Goal: Task Accomplishment & Management: Manage account settings

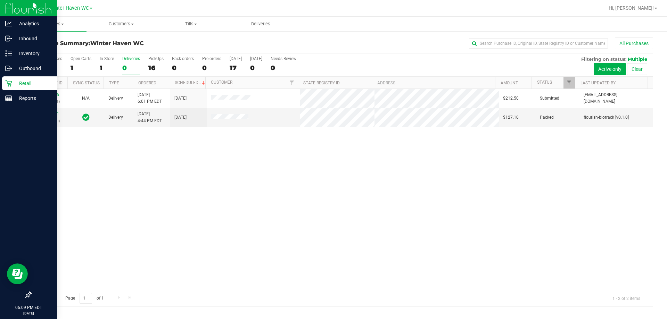
click at [13, 84] on p "Retail" at bounding box center [33, 83] width 42 height 8
click at [1, 89] on link "Retail" at bounding box center [28, 83] width 57 height 15
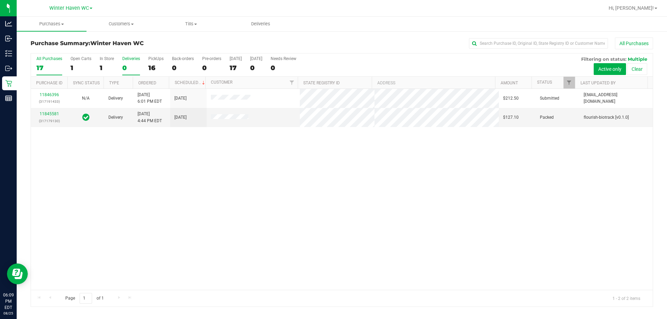
click at [46, 63] on label "All Purchases 17" at bounding box center [49, 65] width 26 height 19
click at [0, 0] on input "All Purchases 17" at bounding box center [0, 0] width 0 height 0
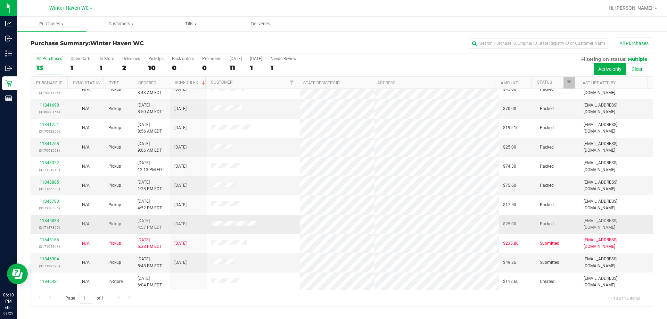
scroll to position [49, 0]
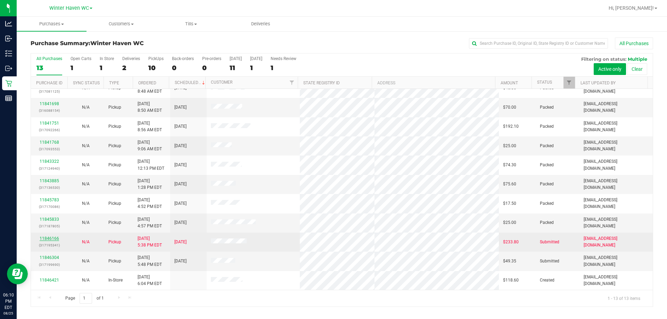
click at [47, 238] on link "11846166" at bounding box center [49, 238] width 19 height 5
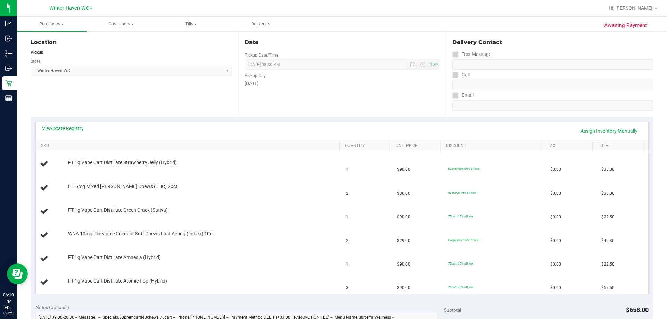
scroll to position [69, 0]
click at [66, 131] on link "View State Registry" at bounding box center [63, 129] width 42 height 7
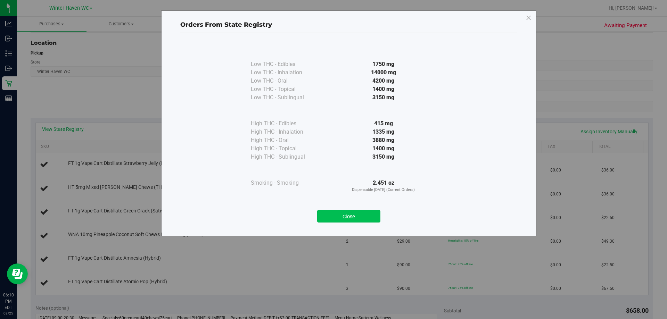
click at [374, 215] on button "Close" at bounding box center [348, 216] width 63 height 13
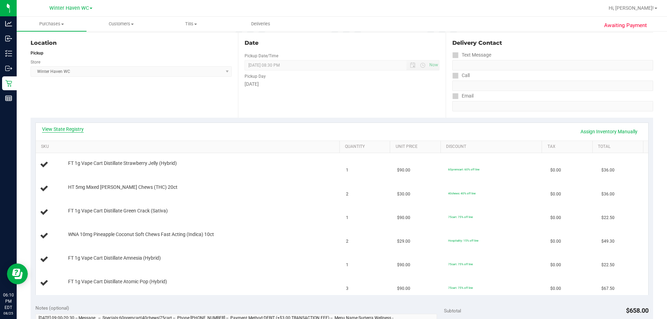
click at [75, 126] on link "View State Registry" at bounding box center [63, 129] width 42 height 7
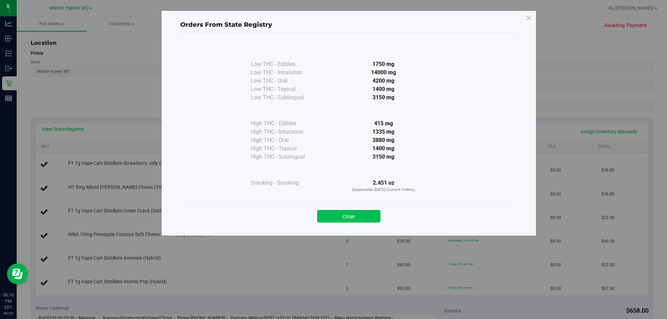
click at [338, 213] on button "Close" at bounding box center [348, 216] width 63 height 13
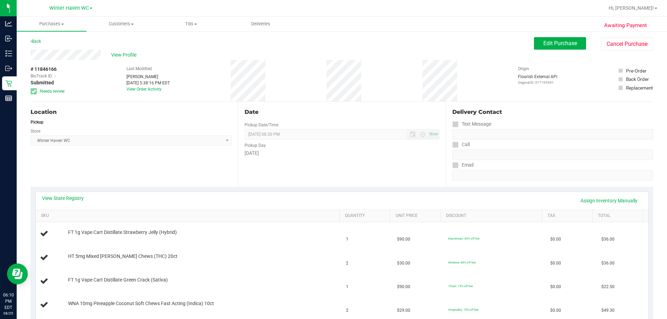
scroll to position [0, 0]
click at [560, 41] on span "Edit Purchase" at bounding box center [560, 43] width 34 height 7
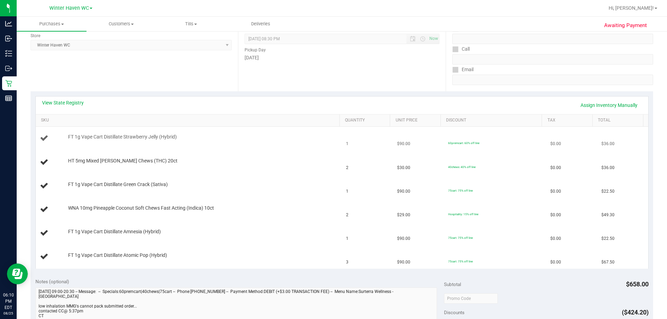
scroll to position [104, 0]
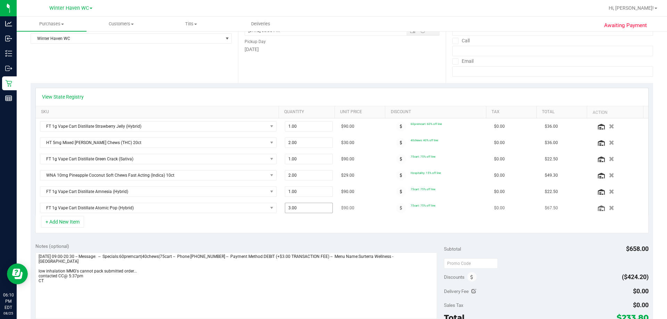
drag, startPoint x: 331, startPoint y: 211, endPoint x: 300, endPoint y: 213, distance: 30.6
click at [302, 213] on td "3.00 3" at bounding box center [309, 208] width 57 height 16
drag, startPoint x: 338, startPoint y: 209, endPoint x: 198, endPoint y: 218, distance: 140.6
click at [198, 218] on div "View State Registry SKU Quantity Unit Price Discount Tax Total Action FT 1g Vap…" at bounding box center [341, 161] width 613 height 146
click at [301, 231] on div "+ Add New Item" at bounding box center [341, 224] width 613 height 17
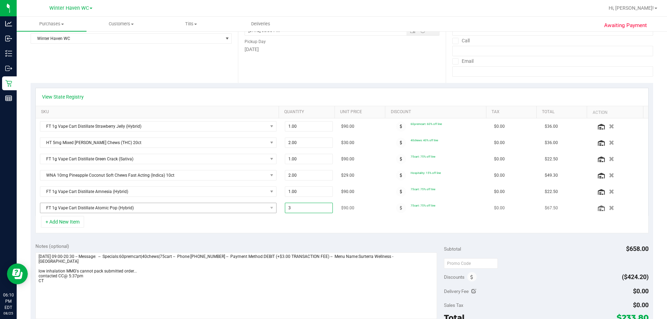
drag, startPoint x: 309, startPoint y: 209, endPoint x: 211, endPoint y: 204, distance: 98.4
click at [162, 224] on div "View State Registry SKU Quantity Unit Price Discount Tax Total Action FT 1g Vap…" at bounding box center [341, 161] width 613 height 146
type input "2"
type input "2.00"
click at [238, 239] on div "Notes (optional) Subtotal $658.00 Discounts ($424.20) Delivery Fee $0.00 Sales …" at bounding box center [342, 300] width 623 height 125
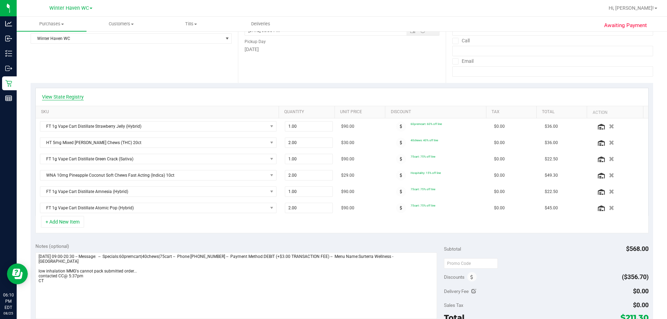
click at [76, 96] on link "View State Registry" at bounding box center [63, 96] width 42 height 7
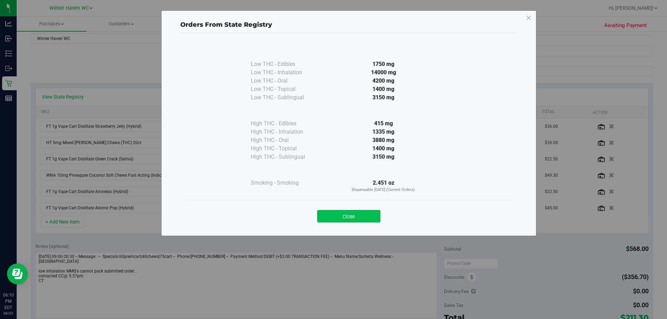
click at [354, 213] on button "Close" at bounding box center [348, 216] width 63 height 13
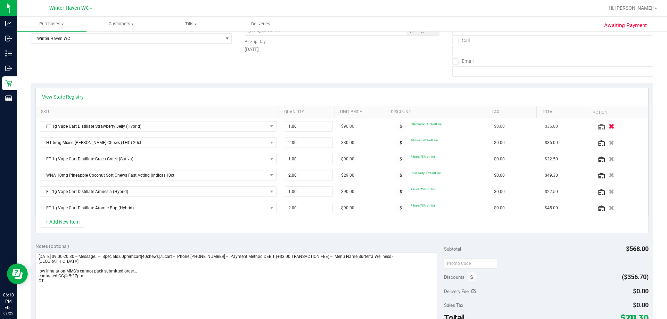
click at [609, 126] on icon "button" at bounding box center [612, 126] width 6 height 5
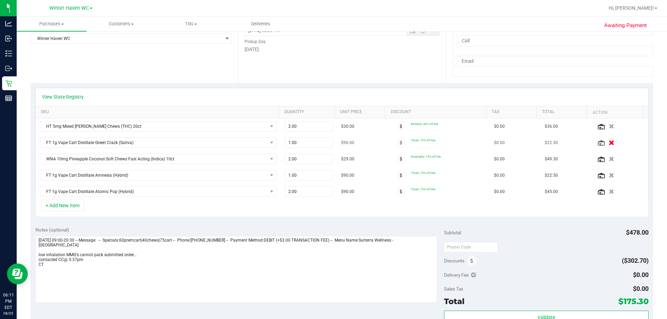
click at [605, 141] on button "button" at bounding box center [611, 142] width 12 height 7
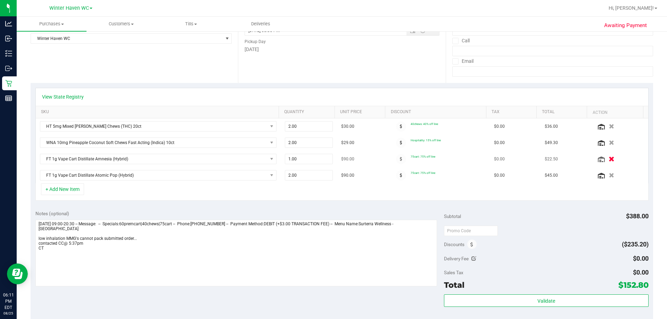
click at [609, 157] on icon "button" at bounding box center [612, 159] width 6 height 5
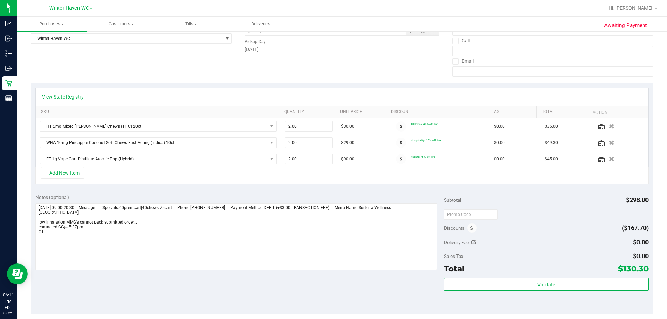
click at [67, 100] on div "View State Registry" at bounding box center [342, 97] width 612 height 18
click at [80, 96] on link "View State Registry" at bounding box center [63, 96] width 42 height 7
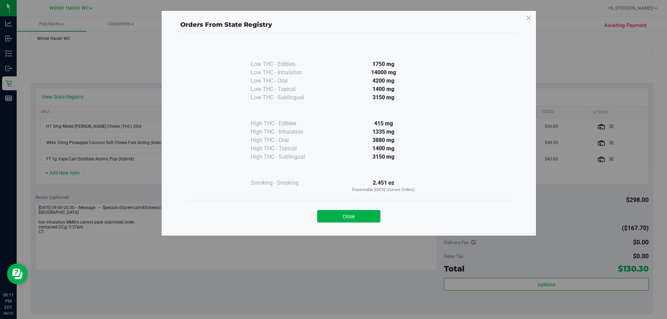
click at [171, 316] on div "Orders From State Registry Low THC - Edibles 1750 mg" at bounding box center [336, 159] width 672 height 319
click at [349, 215] on button "Close" at bounding box center [348, 216] width 63 height 13
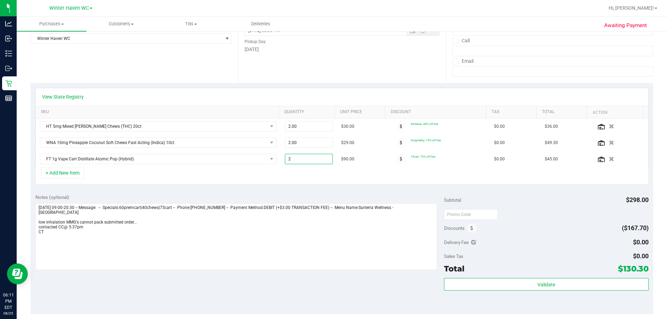
drag, startPoint x: 313, startPoint y: 157, endPoint x: 133, endPoint y: 176, distance: 181.3
click at [133, 177] on div "View State Registry SKU Quantity Unit Price Discount Tax Total Action HT 5mg Mi…" at bounding box center [341, 136] width 613 height 97
type input "1"
type input "1.00"
click at [155, 197] on div "Notes (optional)" at bounding box center [239, 197] width 409 height 7
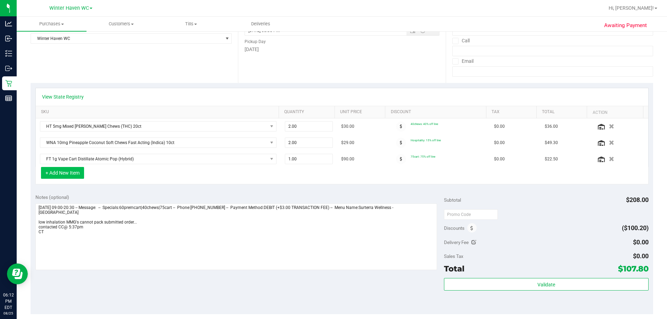
click at [83, 174] on button "+ Add New Item" at bounding box center [62, 173] width 43 height 12
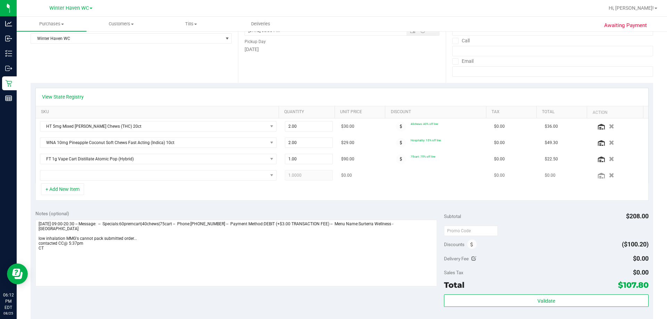
click at [88, 181] on td at bounding box center [158, 175] width 245 height 16
drag, startPoint x: 84, startPoint y: 176, endPoint x: 80, endPoint y: 177, distance: 4.2
click at [83, 176] on span "NO DATA FOUND" at bounding box center [153, 176] width 227 height 10
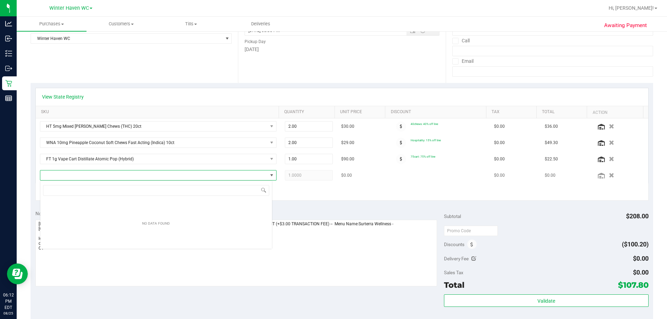
scroll to position [10, 232]
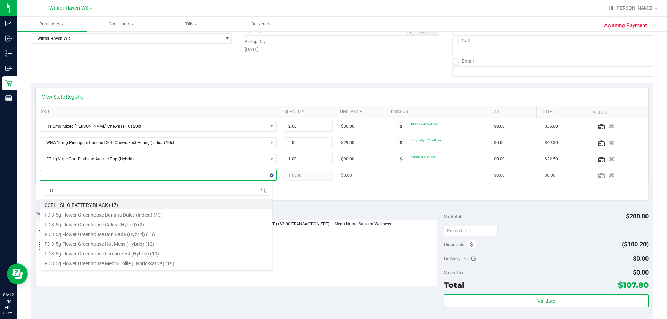
type input "atm"
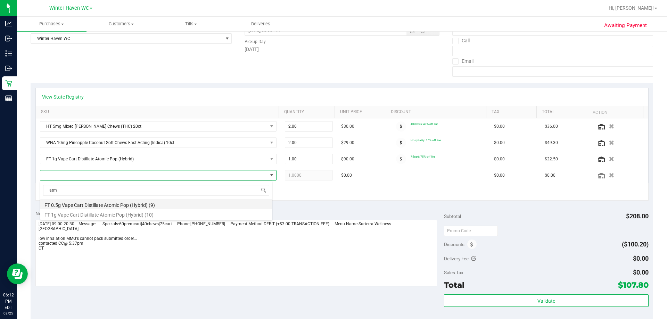
click at [93, 206] on li "FT 0.5g Vape Cart Distillate Atomic Pop (Hybrid) (9)" at bounding box center [156, 204] width 232 height 10
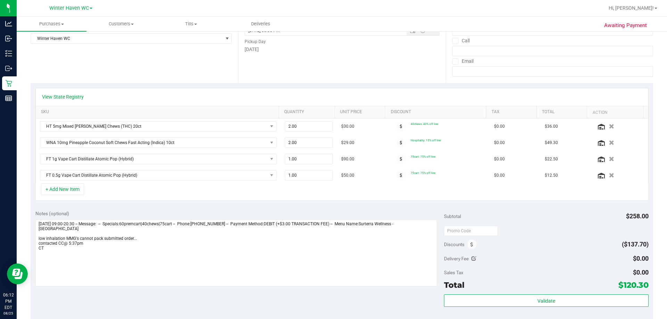
click at [300, 193] on div "+ Add New Item" at bounding box center [341, 191] width 613 height 17
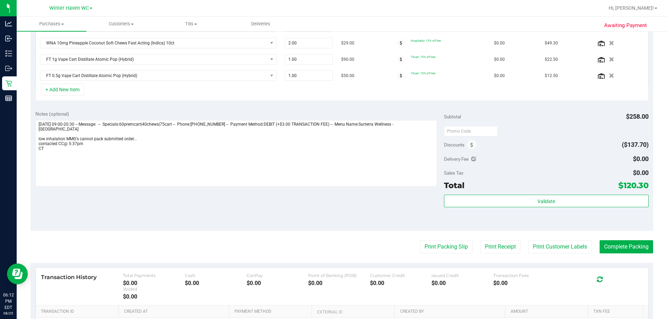
scroll to position [104, 0]
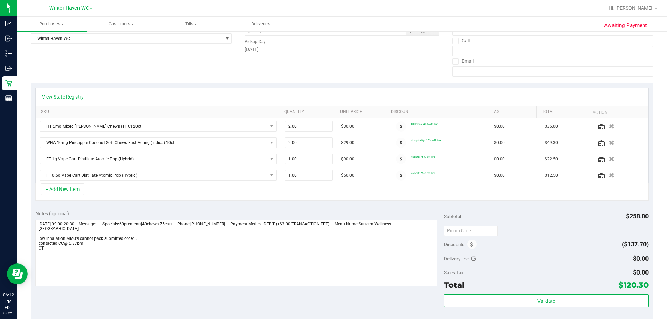
click at [83, 97] on link "View State Registry" at bounding box center [63, 96] width 42 height 7
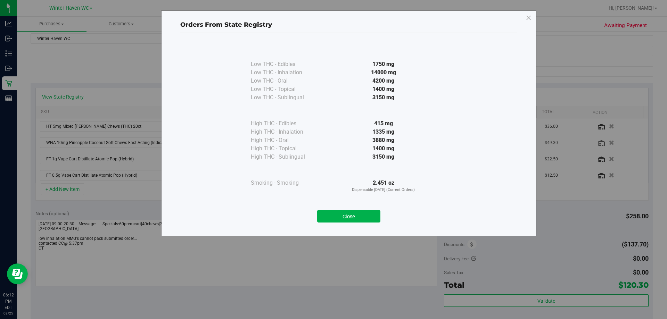
drag, startPoint x: 358, startPoint y: 218, endPoint x: 526, endPoint y: 135, distance: 187.5
click at [358, 218] on button "Close" at bounding box center [348, 216] width 63 height 13
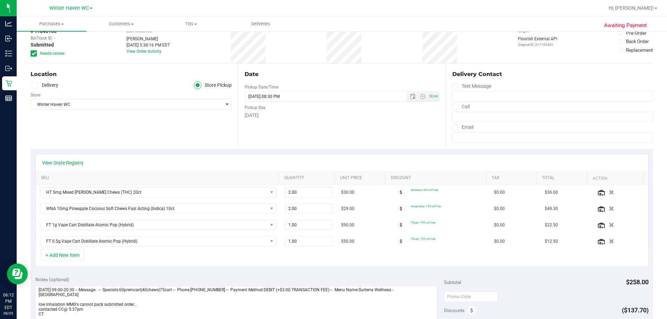
scroll to position [0, 0]
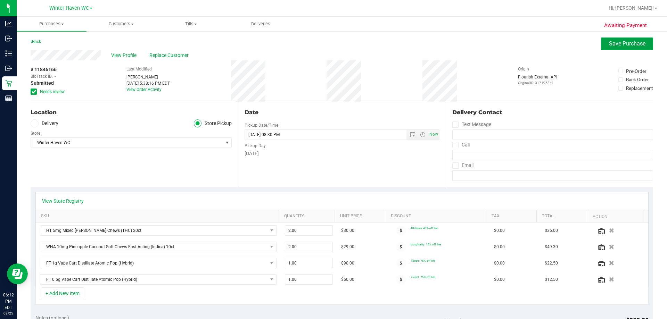
click at [631, 41] on span "Save Purchase" at bounding box center [627, 43] width 36 height 7
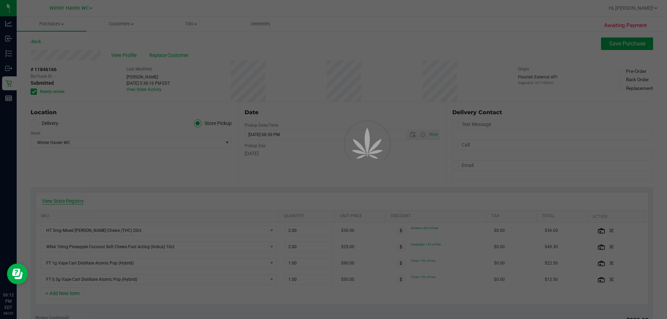
click at [70, 202] on div at bounding box center [333, 159] width 667 height 319
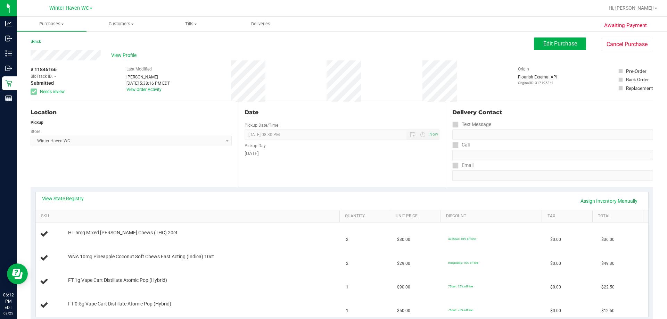
click at [68, 203] on div "View State Registry Assign Inventory Manually" at bounding box center [342, 201] width 600 height 12
click at [86, 192] on div "View State Registry Assign Inventory Manually" at bounding box center [342, 201] width 612 height 18
click at [81, 195] on div "View State Registry Assign Inventory Manually" at bounding box center [342, 201] width 612 height 18
click at [80, 195] on link "View State Registry" at bounding box center [63, 198] width 42 height 7
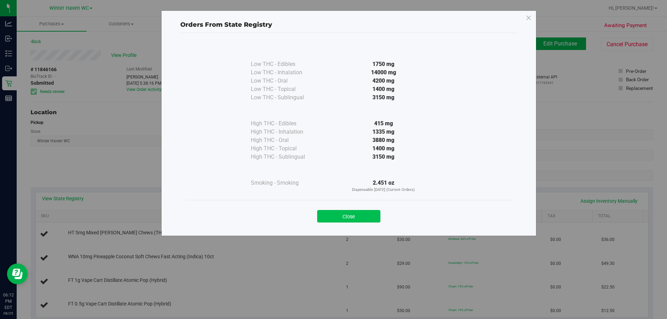
click at [335, 222] on button "Close" at bounding box center [348, 216] width 63 height 13
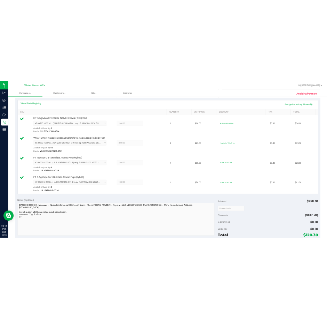
scroll to position [243, 0]
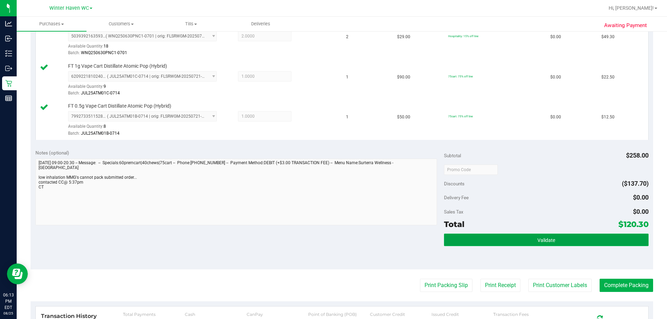
click at [544, 238] on span "Validate" at bounding box center [546, 241] width 18 height 6
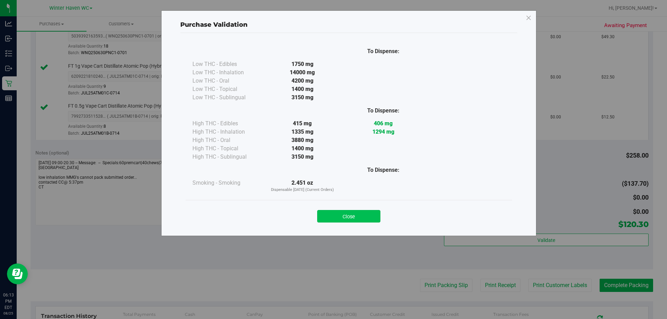
click at [340, 214] on button "Close" at bounding box center [348, 216] width 63 height 13
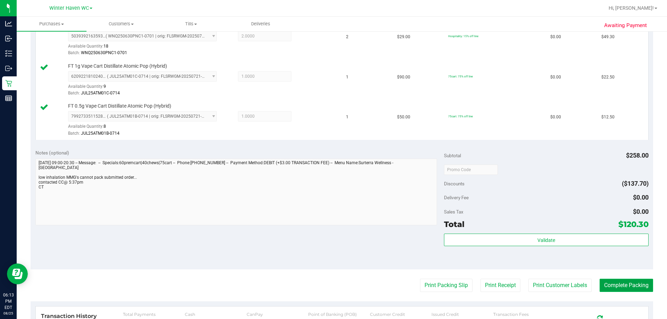
click at [631, 287] on button "Complete Packing" at bounding box center [626, 285] width 53 height 13
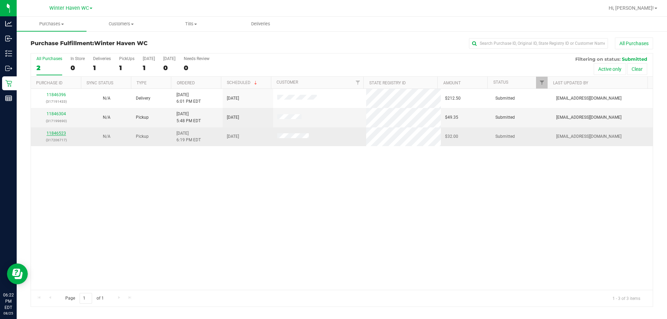
click at [63, 133] on link "11846523" at bounding box center [56, 133] width 19 height 5
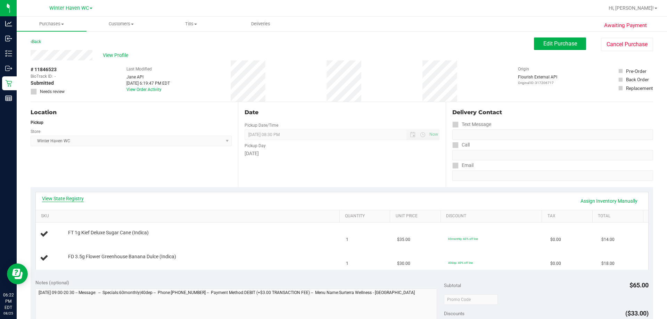
click at [83, 202] on link "View State Registry" at bounding box center [63, 198] width 42 height 7
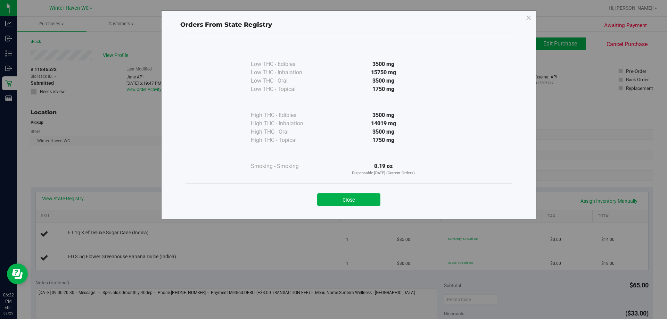
click at [79, 199] on div "Orders From State Registry Low THC - Edibles 3500 mg" at bounding box center [336, 159] width 672 height 319
click at [371, 197] on button "Close" at bounding box center [348, 199] width 63 height 13
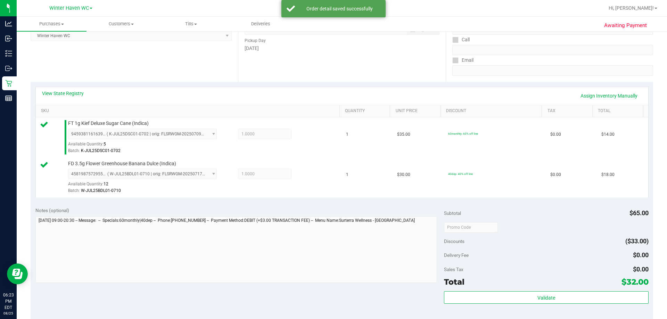
scroll to position [139, 0]
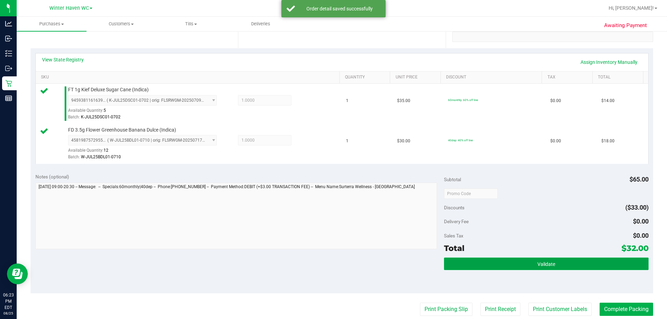
click at [537, 262] on span "Validate" at bounding box center [546, 265] width 18 height 6
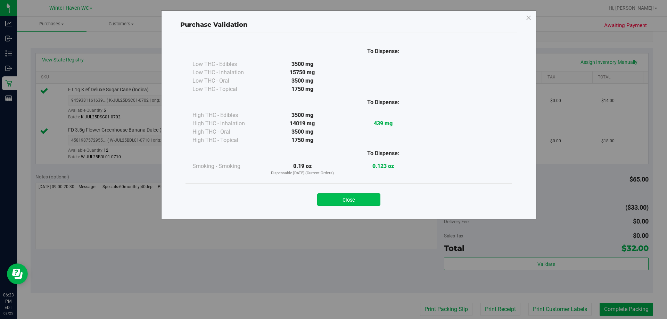
click at [359, 198] on button "Close" at bounding box center [348, 199] width 63 height 13
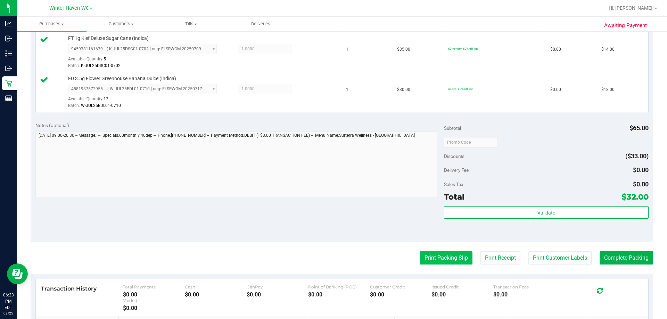
scroll to position [243, 0]
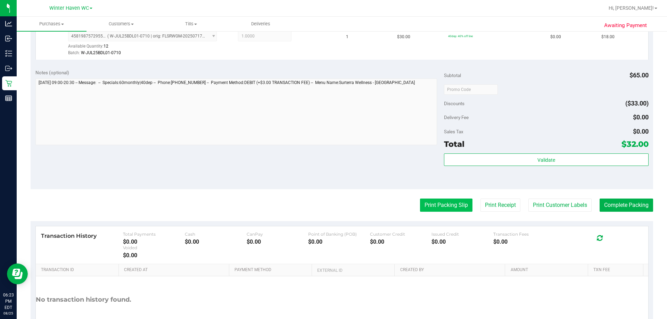
click at [446, 208] on button "Print Packing Slip" at bounding box center [446, 205] width 52 height 13
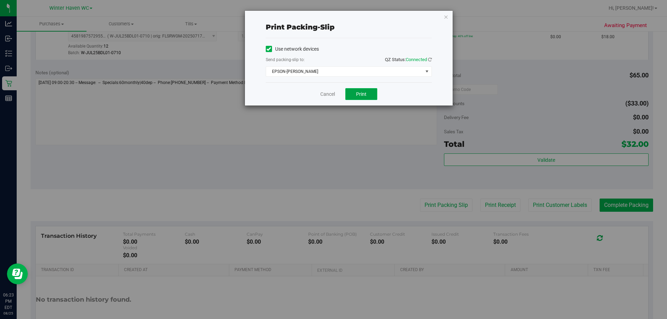
click at [368, 97] on button "Print" at bounding box center [361, 94] width 32 height 12
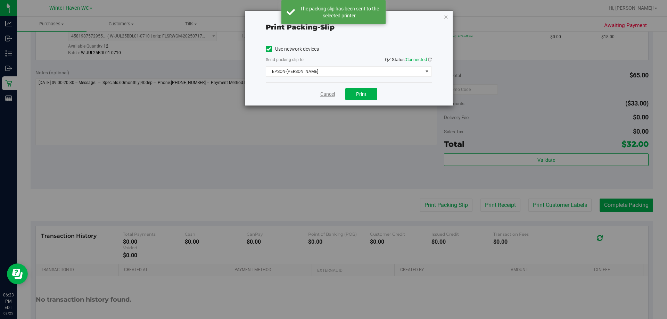
click at [327, 94] on link "Cancel" at bounding box center [327, 94] width 15 height 7
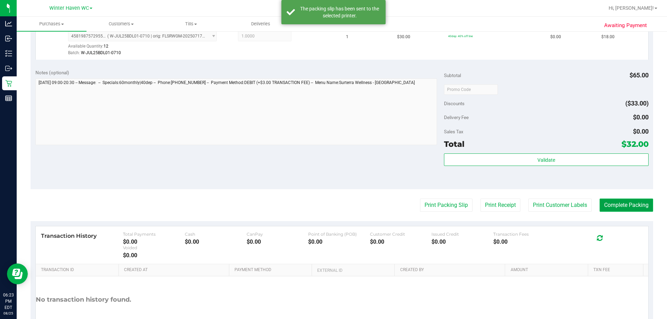
click at [623, 204] on button "Complete Packing" at bounding box center [626, 205] width 53 height 13
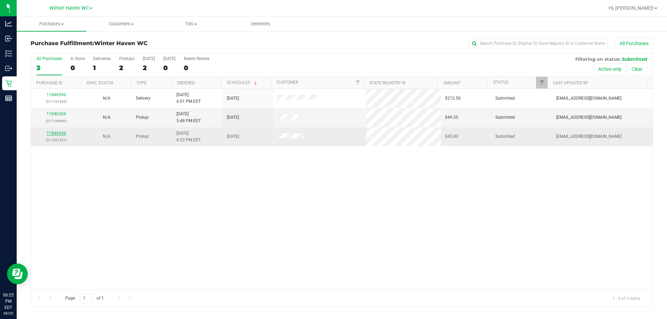
click at [61, 135] on link "11846544" at bounding box center [56, 133] width 19 height 5
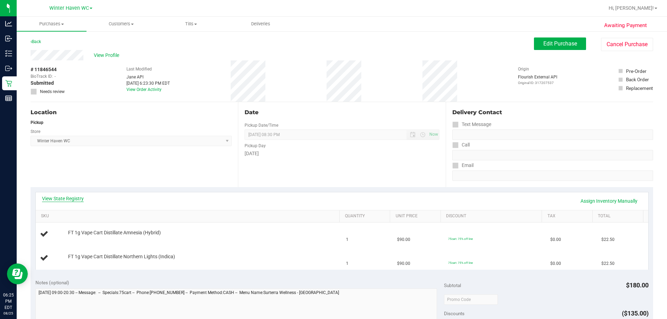
click at [82, 197] on link "View State Registry" at bounding box center [63, 198] width 42 height 7
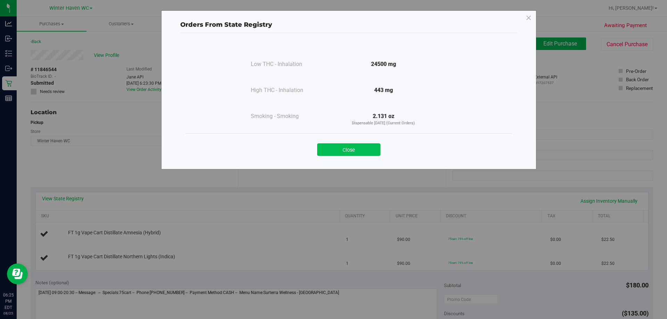
click at [341, 151] on button "Close" at bounding box center [348, 149] width 63 height 13
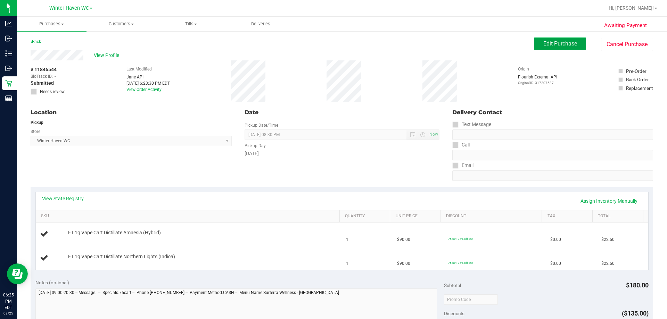
click at [545, 47] on span "Edit Purchase" at bounding box center [560, 43] width 34 height 7
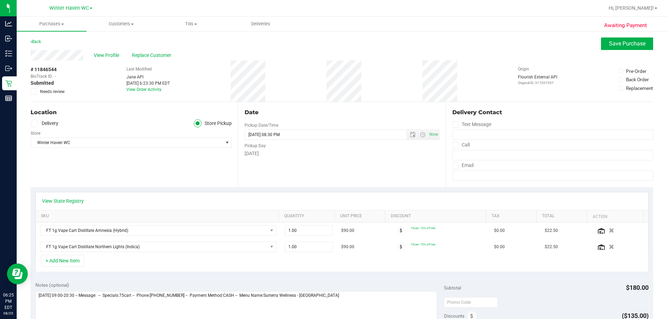
click at [58, 90] on span "Needs review" at bounding box center [52, 92] width 25 height 6
click at [0, 0] on input "Needs review" at bounding box center [0, 0] width 0 height 0
click at [630, 42] on span "Save Purchase" at bounding box center [627, 43] width 36 height 7
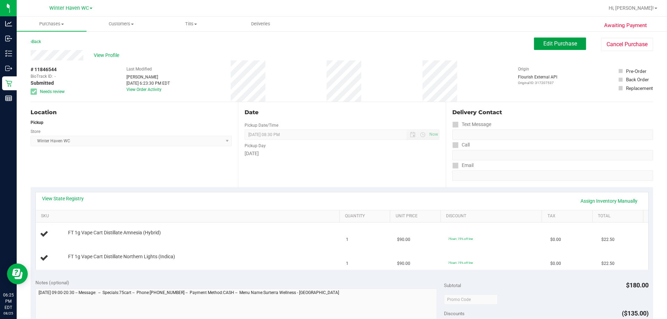
click at [564, 43] on span "Edit Purchase" at bounding box center [560, 43] width 34 height 7
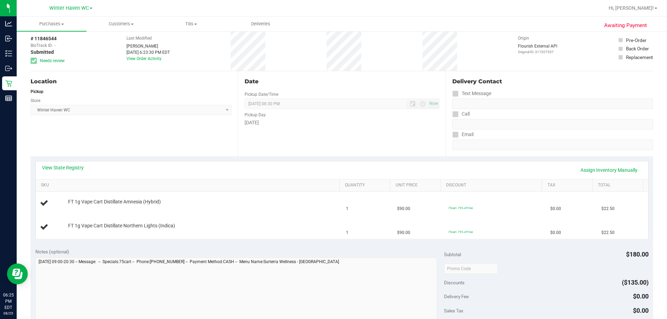
scroll to position [35, 0]
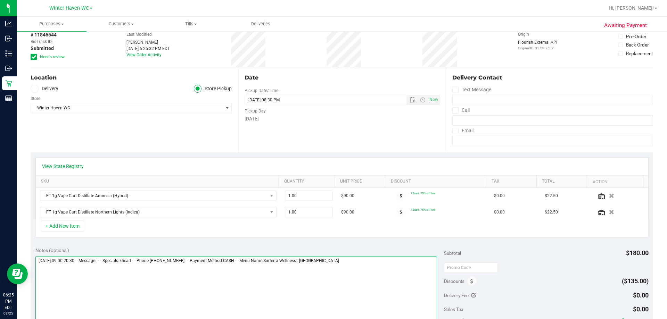
click at [374, 264] on textarea at bounding box center [236, 290] width 402 height 67
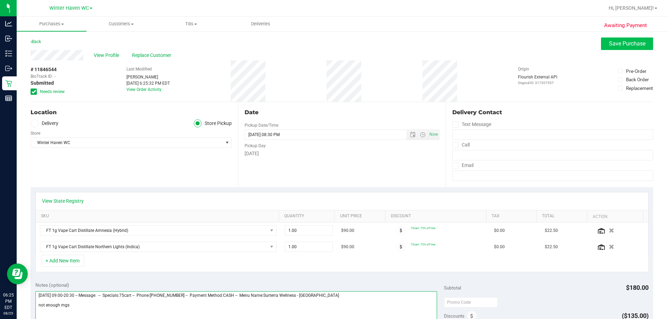
type textarea "Monday 08/25/2025 09:00-20:30 -- Message: -- Specials:75cart -- Phone:863307094…"
click at [626, 43] on span "Save Purchase" at bounding box center [627, 43] width 36 height 7
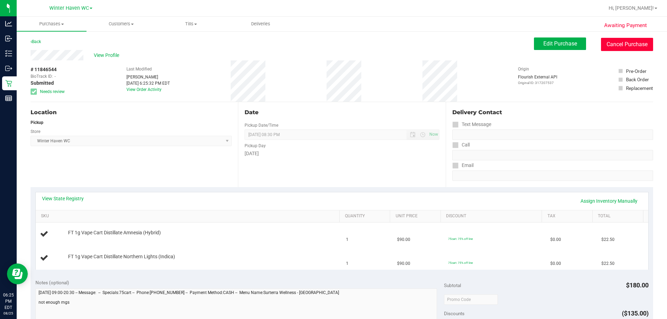
click at [607, 46] on button "Cancel Purchase" at bounding box center [627, 44] width 52 height 13
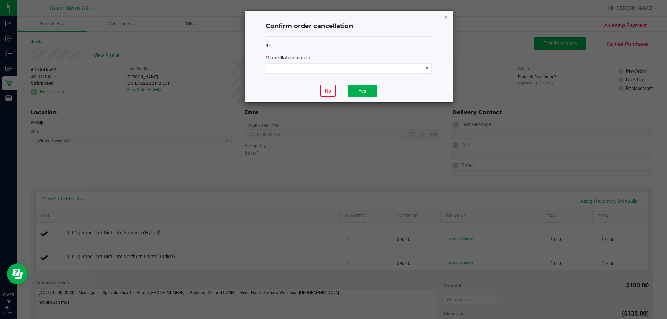
click at [312, 78] on div "99 * Cancellation reason" at bounding box center [349, 58] width 166 height 43
click at [312, 69] on span at bounding box center [344, 69] width 157 height 10
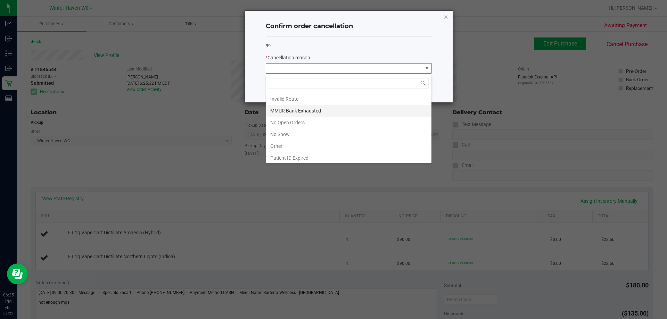
scroll to position [49, 0]
click at [313, 96] on li "MMUR Bank Exhausted" at bounding box center [348, 97] width 165 height 12
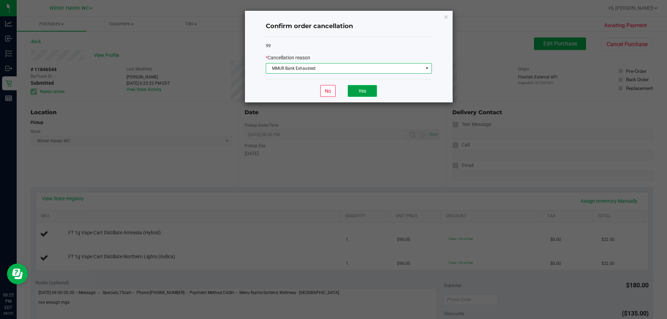
click at [355, 94] on button "Yes" at bounding box center [362, 91] width 29 height 12
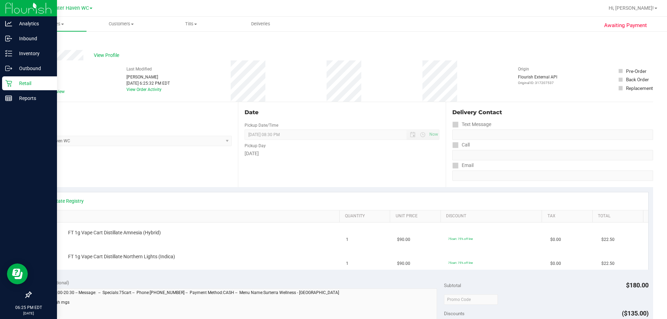
click at [9, 83] on icon at bounding box center [8, 83] width 7 height 7
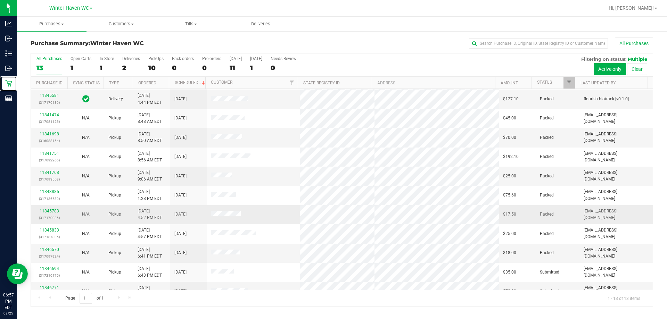
scroll to position [49, 0]
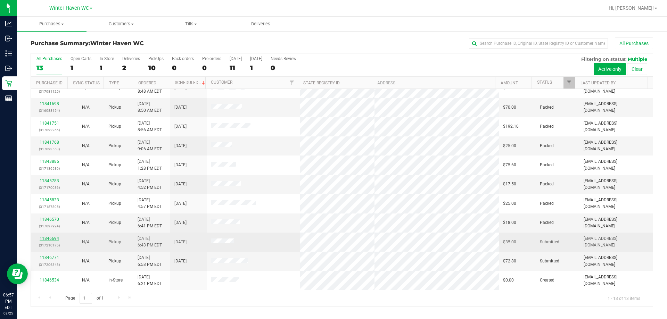
click at [51, 239] on link "11846694" at bounding box center [49, 238] width 19 height 5
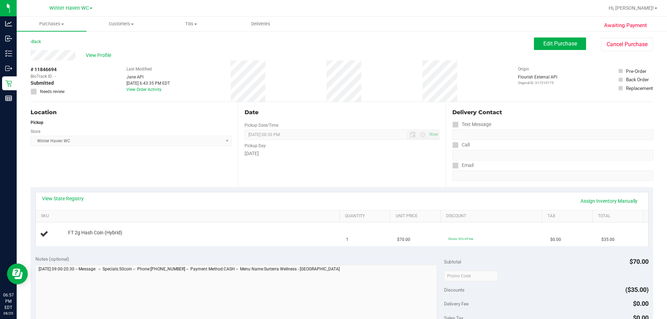
click at [73, 195] on div "View State Registry Assign Inventory Manually" at bounding box center [342, 201] width 612 height 18
click at [73, 197] on link "View State Registry" at bounding box center [63, 198] width 42 height 7
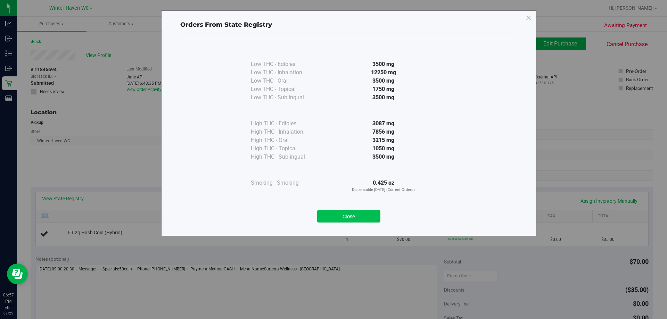
click at [333, 214] on button "Close" at bounding box center [348, 216] width 63 height 13
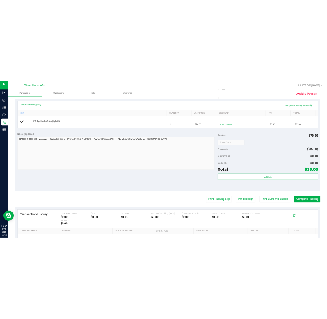
scroll to position [174, 0]
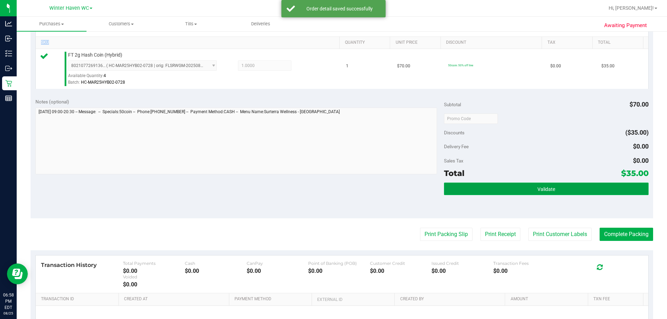
click at [512, 186] on button "Validate" at bounding box center [546, 189] width 204 height 13
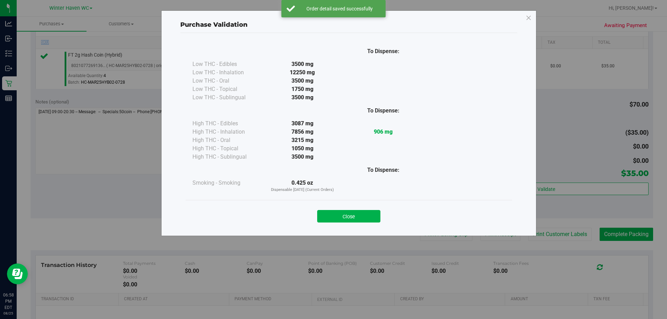
drag, startPoint x: 363, startPoint y: 214, endPoint x: 619, endPoint y: 214, distance: 256.7
click at [363, 214] on button "Close" at bounding box center [348, 216] width 63 height 13
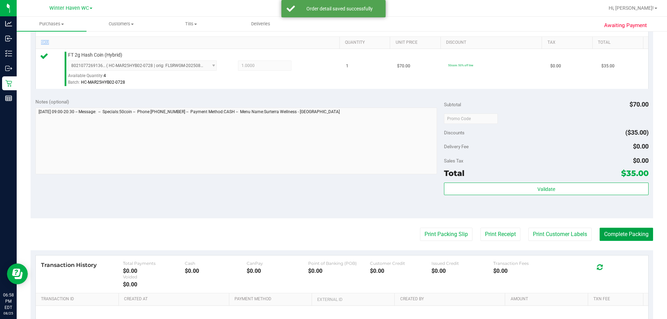
click at [622, 229] on button "Complete Packing" at bounding box center [626, 234] width 53 height 13
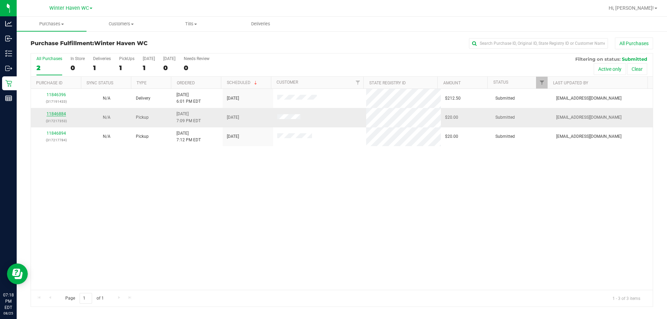
click at [64, 112] on link "11846884" at bounding box center [56, 114] width 19 height 5
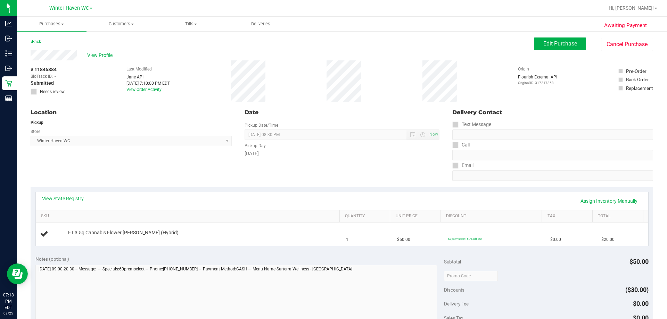
click at [74, 198] on link "View State Registry" at bounding box center [63, 198] width 42 height 7
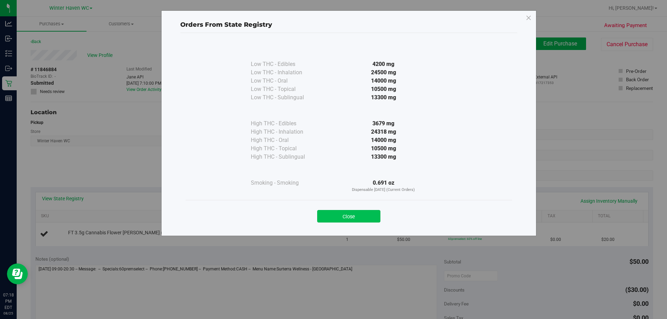
click at [366, 221] on button "Close" at bounding box center [348, 216] width 63 height 13
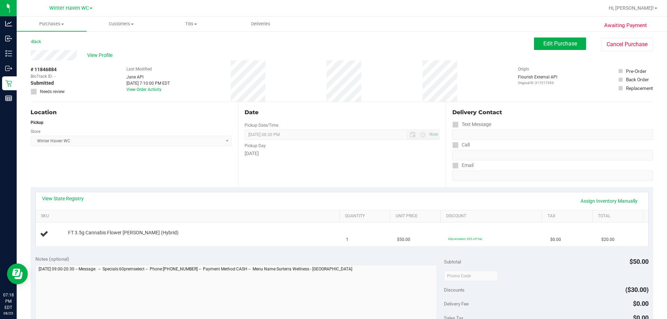
click at [430, 172] on div "Date Pickup Date/Time 08/25/2025 Now 08/25/2025 08:30 PM Now Pickup Day Monday" at bounding box center [341, 144] width 207 height 85
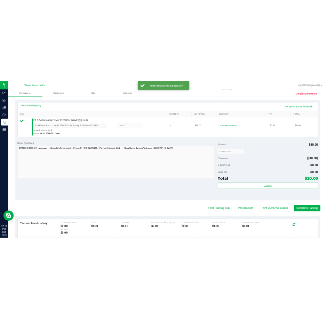
scroll to position [208, 0]
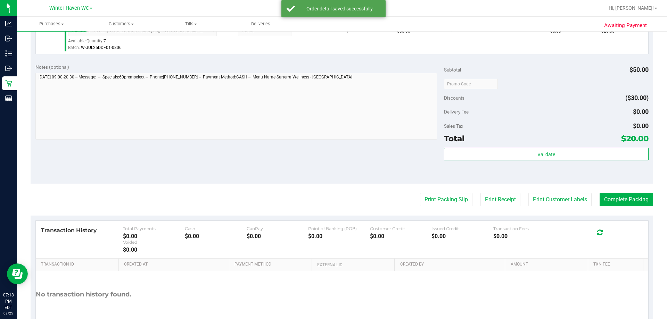
click at [539, 146] on div "Subtotal $50.00 Discounts ($30.00) Delivery Fee $0.00 Sales Tax $0.00 Total $20…" at bounding box center [546, 122] width 204 height 116
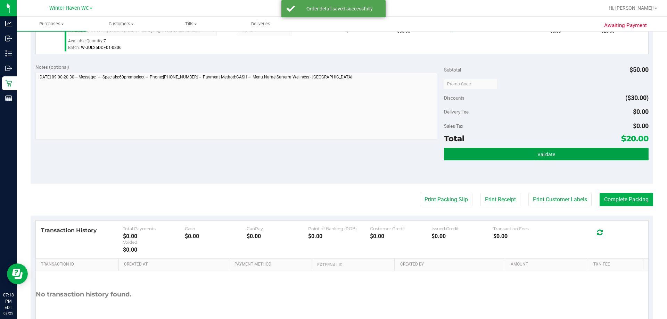
click at [541, 155] on span "Validate" at bounding box center [546, 155] width 18 height 6
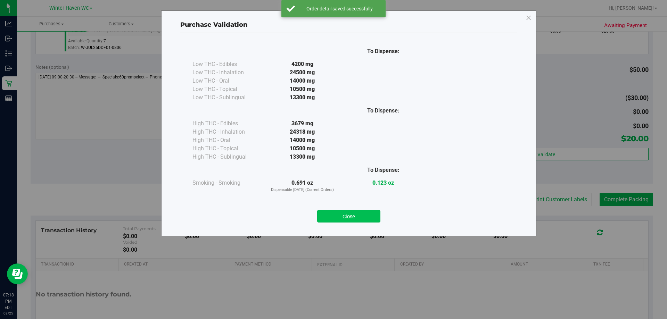
click at [354, 217] on button "Close" at bounding box center [348, 216] width 63 height 13
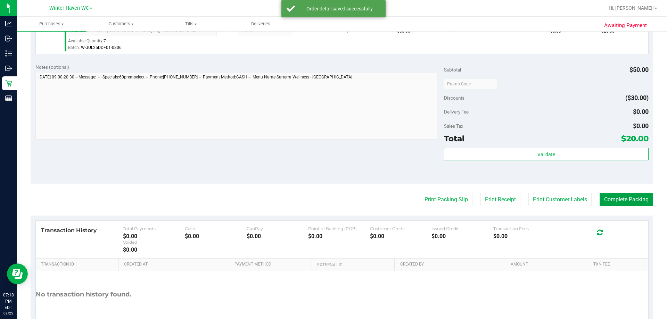
click at [636, 200] on button "Complete Packing" at bounding box center [626, 199] width 53 height 13
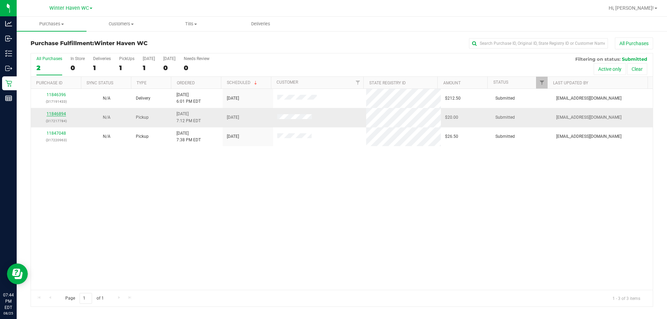
click at [51, 113] on link "11846894" at bounding box center [56, 114] width 19 height 5
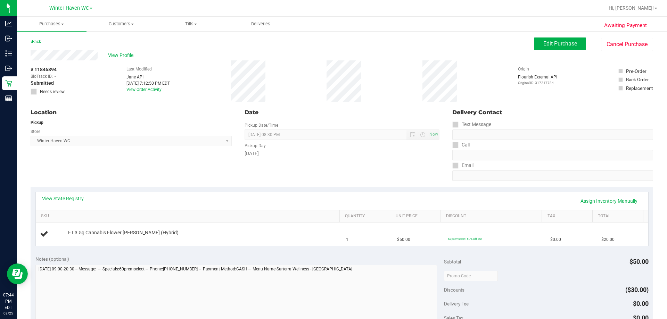
click at [74, 197] on link "View State Registry" at bounding box center [63, 198] width 42 height 7
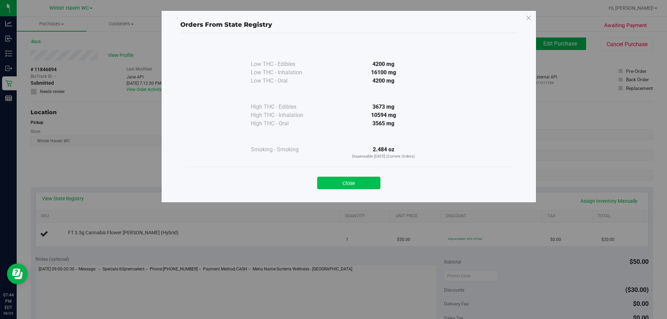
click at [362, 181] on button "Close" at bounding box center [348, 183] width 63 height 13
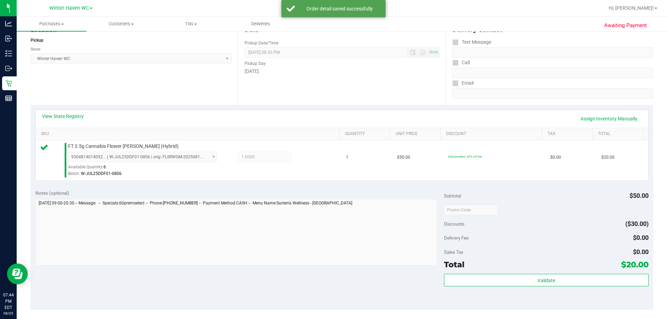
scroll to position [104, 0]
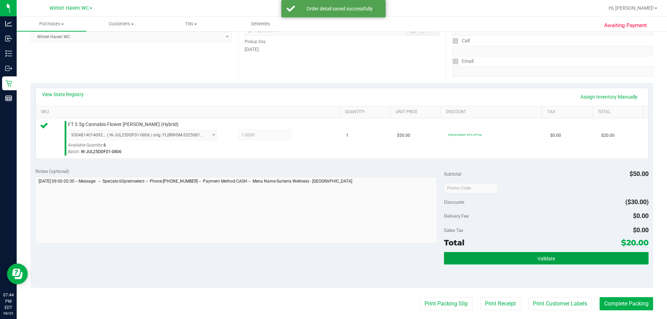
click at [575, 258] on button "Validate" at bounding box center [546, 258] width 204 height 13
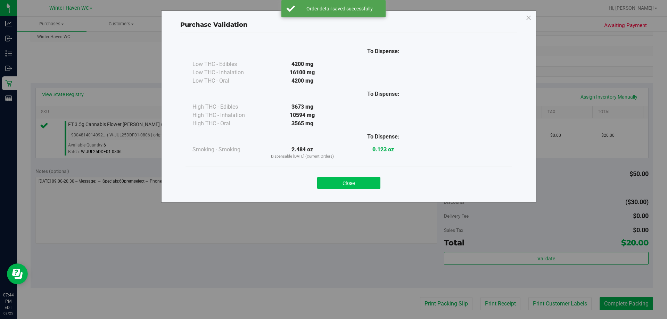
click at [379, 180] on button "Close" at bounding box center [348, 183] width 63 height 13
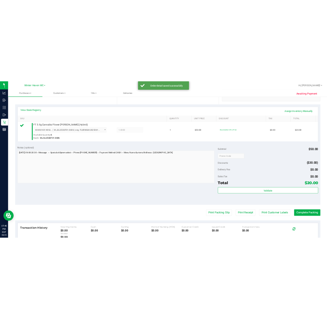
scroll to position [174, 0]
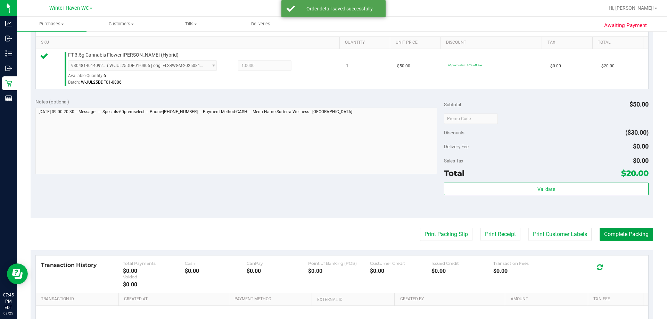
click at [615, 234] on button "Complete Packing" at bounding box center [626, 234] width 53 height 13
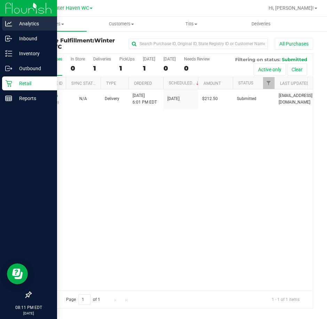
click at [16, 21] on p "Analytics" at bounding box center [33, 23] width 42 height 8
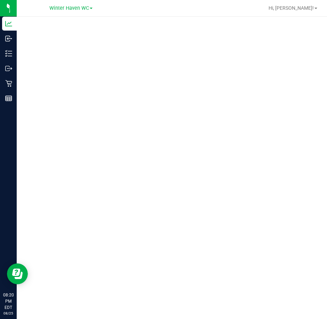
click at [30, 71] on div at bounding box center [172, 166] width 310 height 298
click at [30, 68] on div at bounding box center [172, 166] width 310 height 298
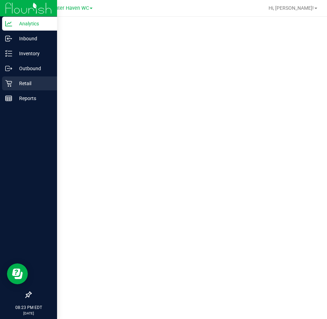
click at [3, 80] on div "Retail" at bounding box center [29, 83] width 55 height 14
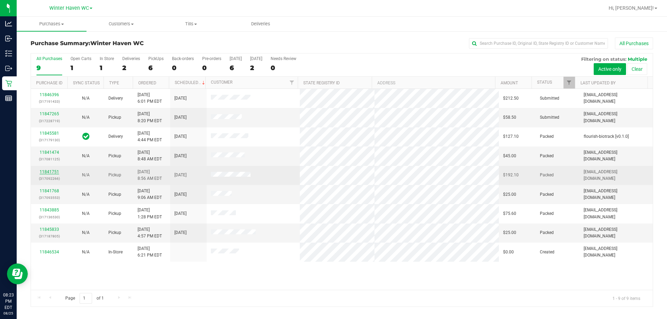
click at [53, 172] on link "11841751" at bounding box center [49, 172] width 19 height 5
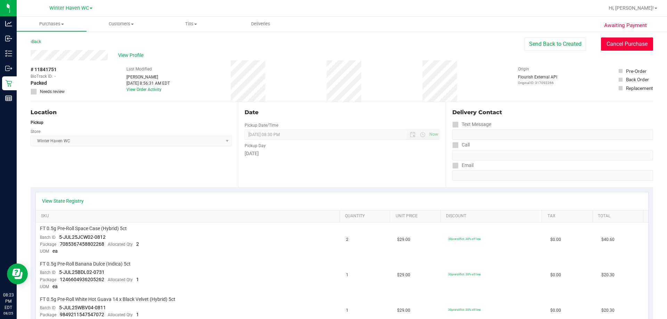
click at [620, 43] on button "Cancel Purchase" at bounding box center [627, 44] width 52 height 13
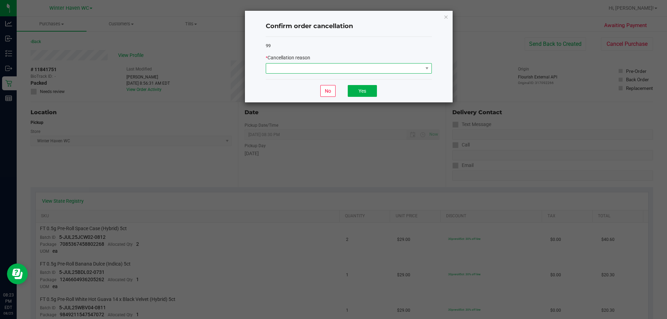
click at [388, 73] on span at bounding box center [344, 69] width 157 height 10
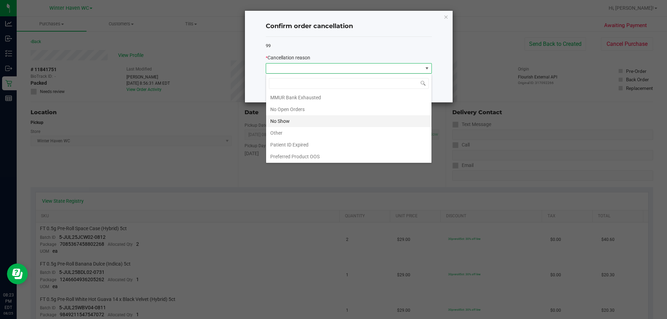
scroll to position [49, 0]
click at [287, 122] on li "No Show" at bounding box center [348, 121] width 165 height 12
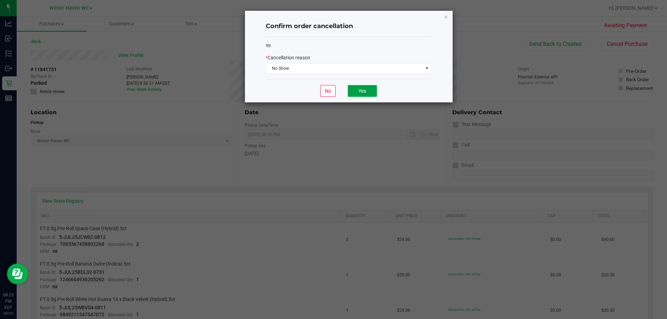
click at [375, 94] on button "Yes" at bounding box center [362, 91] width 29 height 12
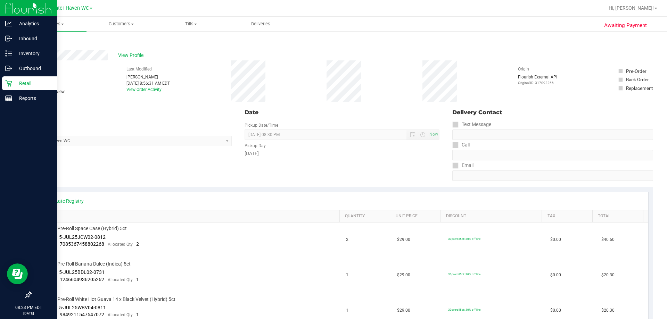
click at [0, 85] on link "Retail" at bounding box center [28, 83] width 57 height 15
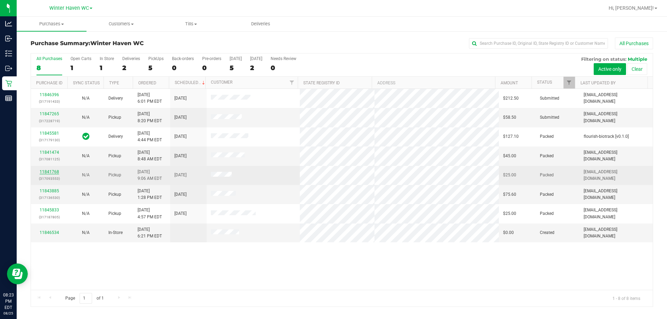
click at [56, 172] on link "11841768" at bounding box center [49, 172] width 19 height 5
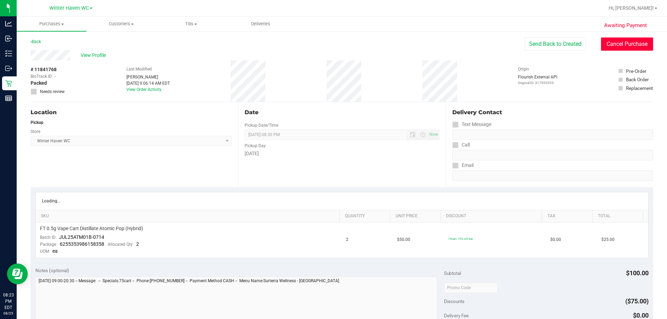
click at [634, 41] on button "Cancel Purchase" at bounding box center [627, 44] width 52 height 13
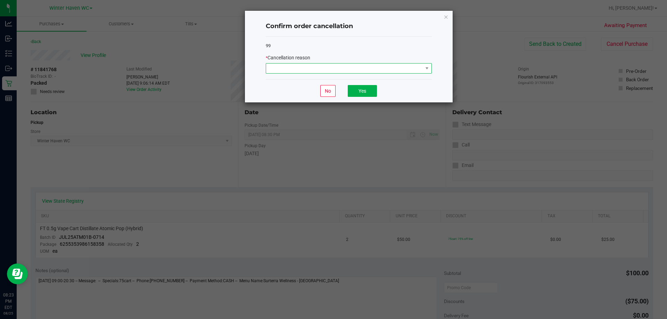
click at [317, 69] on span at bounding box center [344, 69] width 157 height 10
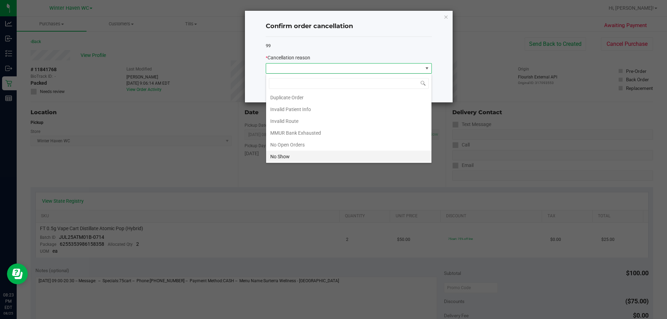
scroll to position [49, 0]
click at [300, 120] on li "No Show" at bounding box center [348, 121] width 165 height 12
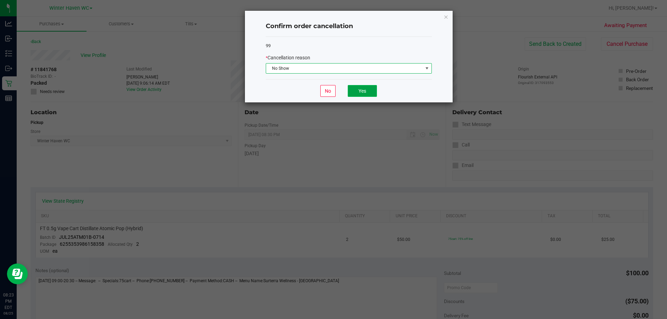
click at [353, 91] on button "Yes" at bounding box center [362, 91] width 29 height 12
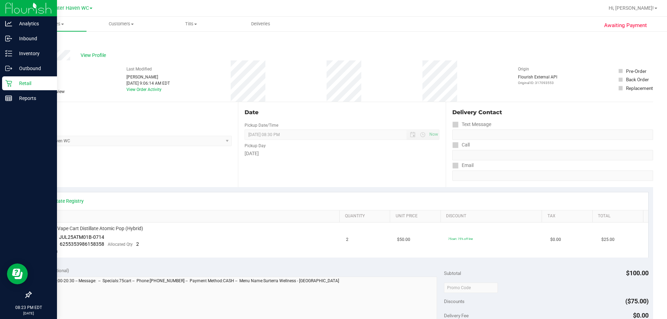
click at [5, 82] on icon at bounding box center [8, 83] width 7 height 7
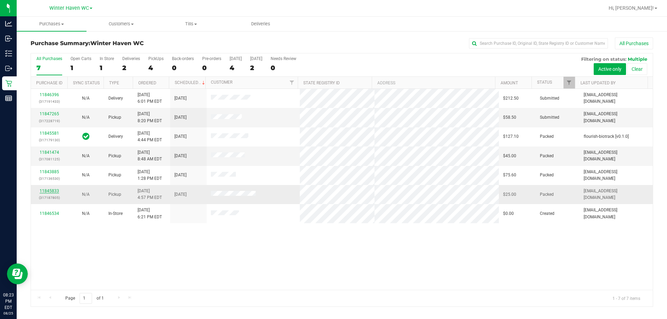
click at [54, 190] on link "11845833" at bounding box center [49, 191] width 19 height 5
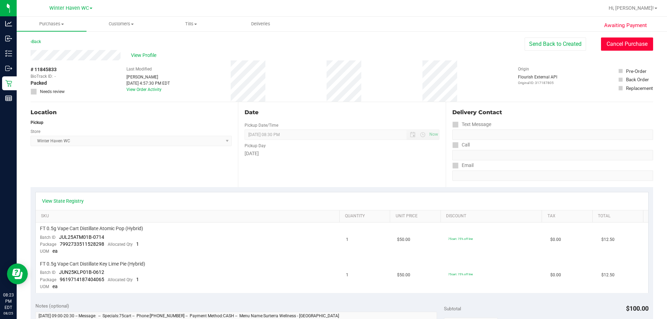
click at [623, 43] on button "Cancel Purchase" at bounding box center [627, 44] width 52 height 13
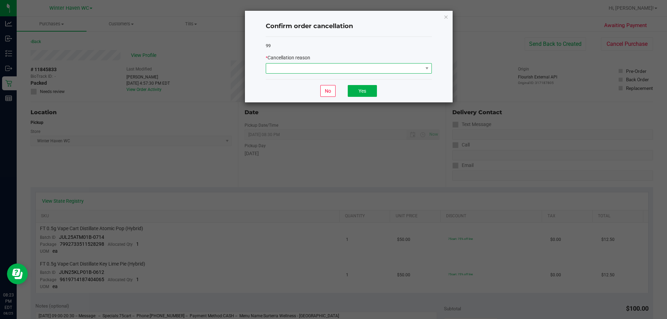
click at [391, 74] on span at bounding box center [349, 68] width 166 height 10
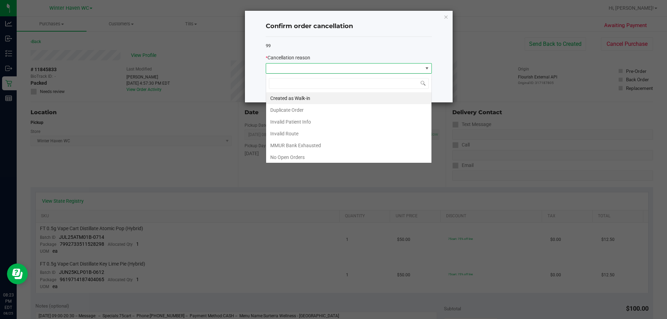
scroll to position [10, 166]
click at [391, 69] on span at bounding box center [344, 69] width 157 height 10
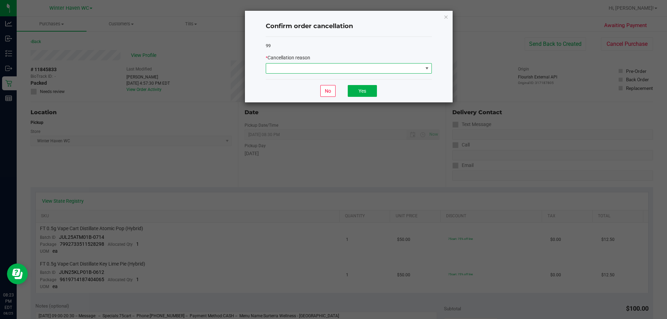
click at [391, 69] on span at bounding box center [344, 69] width 157 height 10
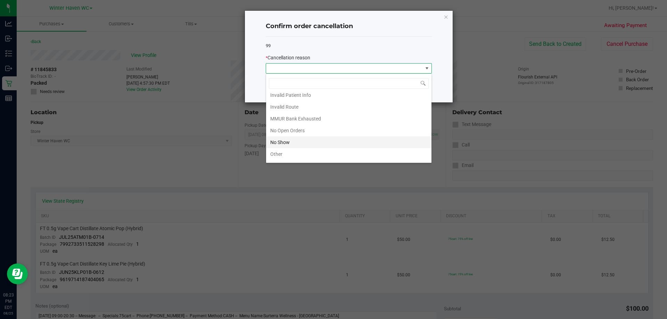
scroll to position [35, 0]
click at [305, 131] on li "No Show" at bounding box center [348, 135] width 165 height 12
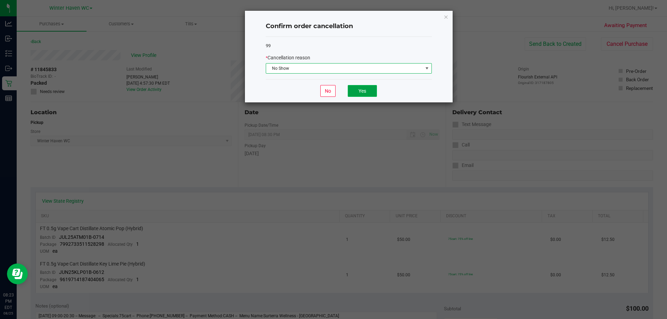
click at [355, 92] on button "Yes" at bounding box center [362, 91] width 29 height 12
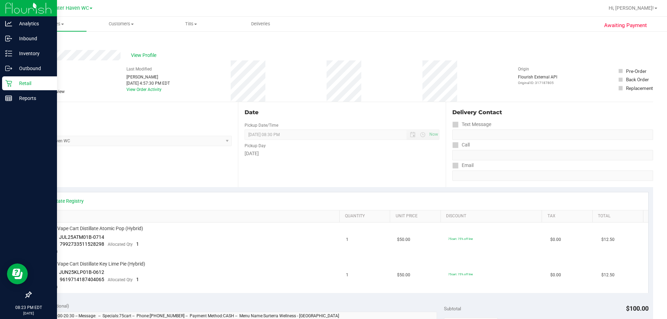
click at [17, 82] on p "Retail" at bounding box center [33, 83] width 42 height 8
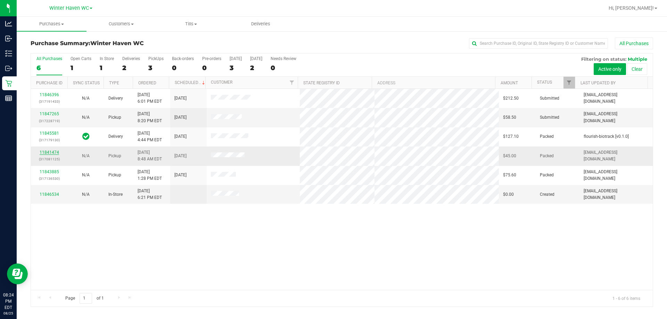
click at [48, 151] on link "11841474" at bounding box center [49, 152] width 19 height 5
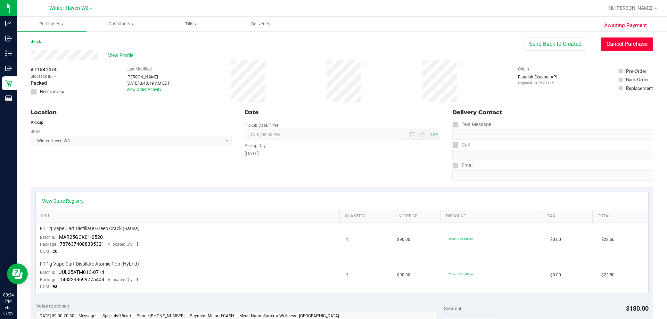
click at [632, 46] on button "Cancel Purchase" at bounding box center [627, 44] width 52 height 13
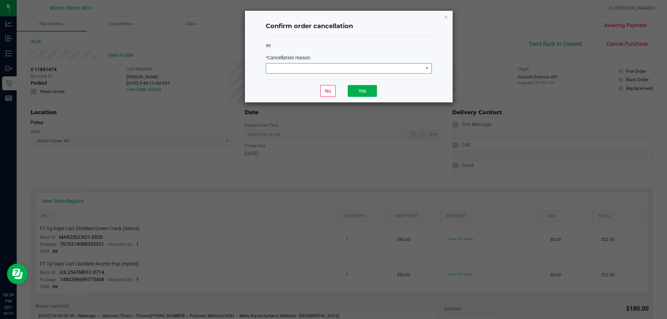
click at [341, 70] on span at bounding box center [344, 69] width 157 height 10
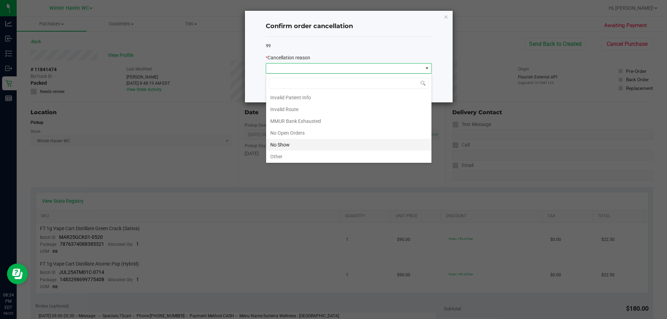
scroll to position [49, 0]
click at [304, 116] on li "No Show" at bounding box center [348, 121] width 165 height 12
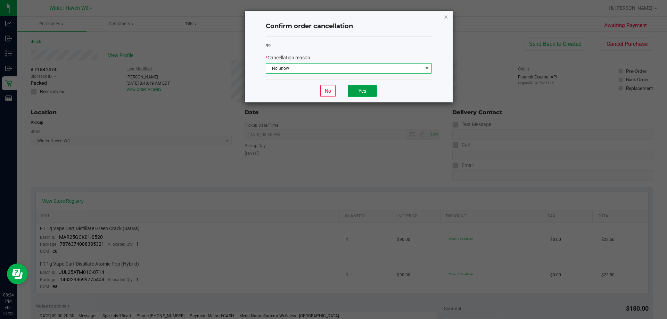
click at [368, 88] on button "Yes" at bounding box center [362, 91] width 29 height 12
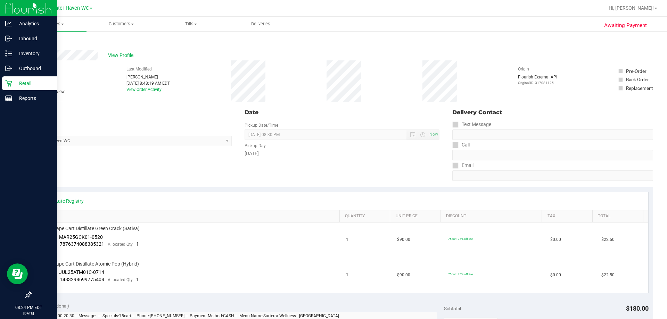
click at [14, 86] on p "Retail" at bounding box center [33, 83] width 42 height 8
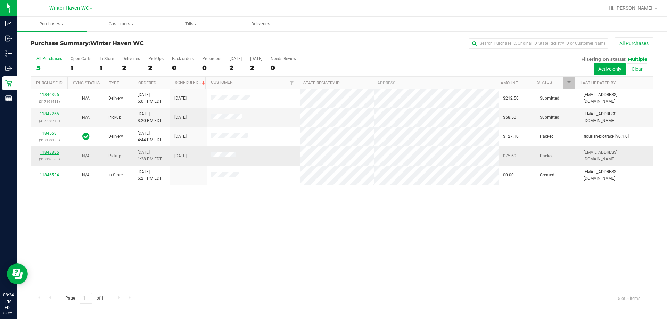
click at [52, 154] on link "11843885" at bounding box center [49, 152] width 19 height 5
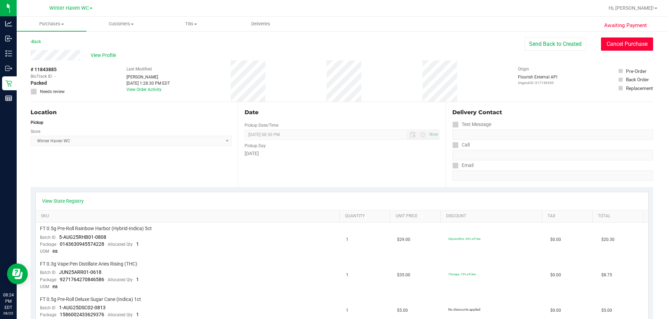
click at [601, 46] on button "Cancel Purchase" at bounding box center [627, 44] width 52 height 13
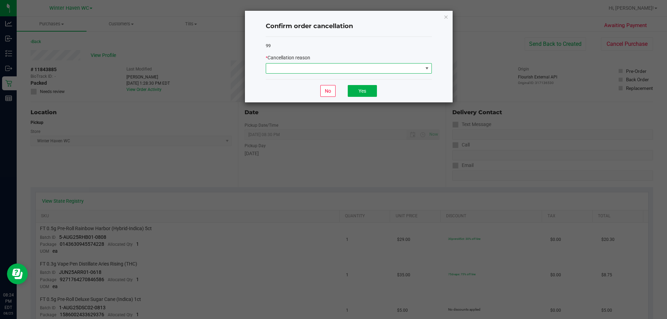
click at [378, 68] on span at bounding box center [344, 69] width 157 height 10
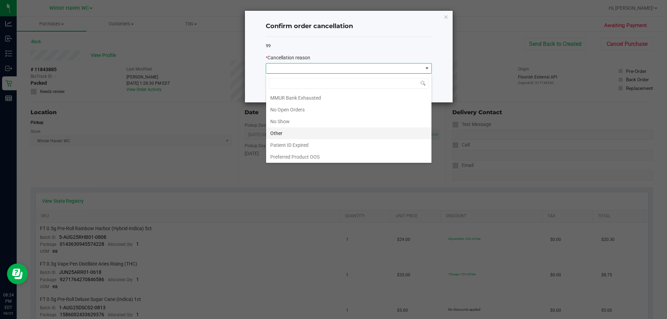
scroll to position [49, 0]
click at [296, 119] on li "No Show" at bounding box center [348, 121] width 165 height 12
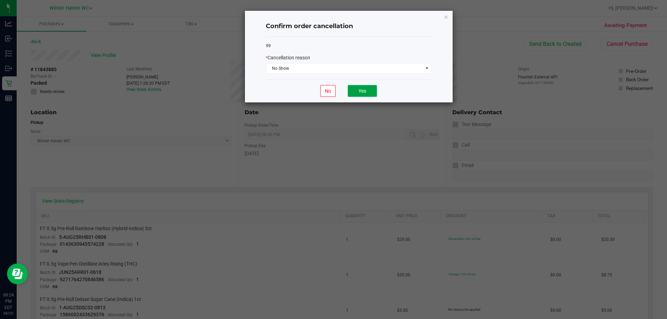
click at [373, 92] on button "Yes" at bounding box center [362, 91] width 29 height 12
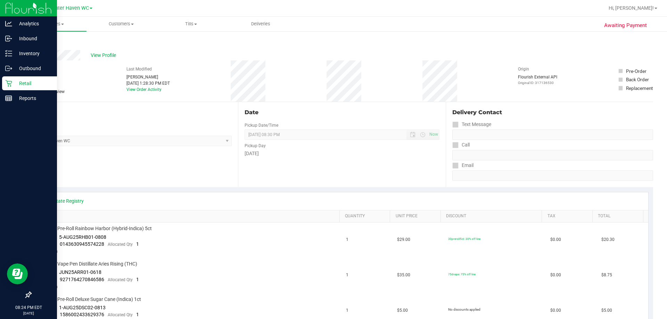
click at [10, 85] on icon at bounding box center [8, 83] width 7 height 7
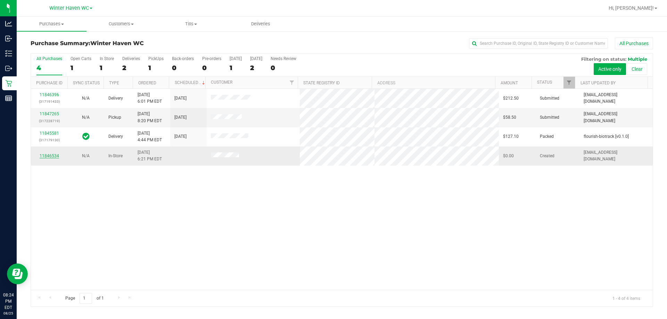
click at [57, 155] on link "11846534" at bounding box center [49, 156] width 19 height 5
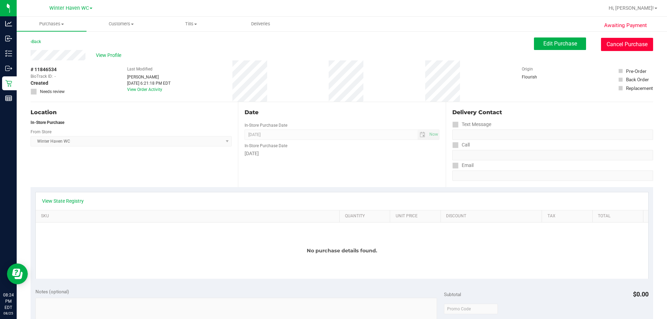
click at [637, 47] on button "Cancel Purchase" at bounding box center [627, 44] width 52 height 13
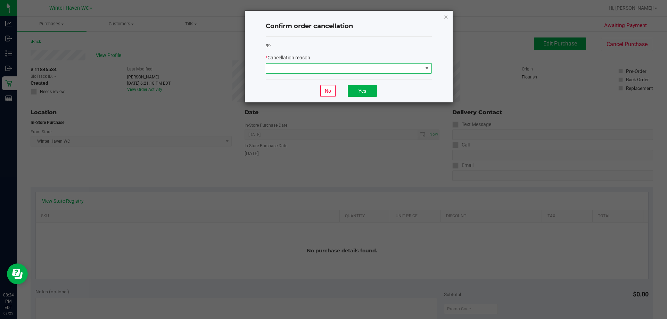
click at [337, 69] on span at bounding box center [344, 69] width 157 height 10
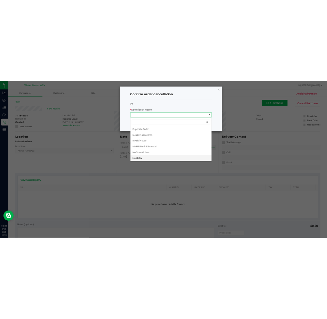
scroll to position [35, 0]
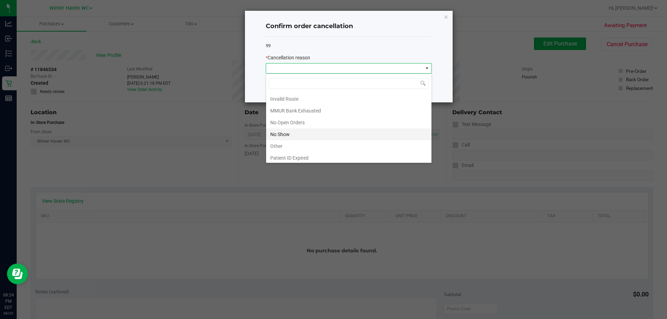
click at [290, 132] on li "No Show" at bounding box center [348, 135] width 165 height 12
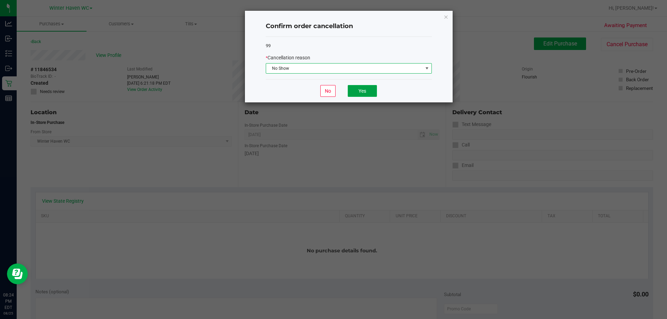
click at [372, 90] on button "Yes" at bounding box center [362, 91] width 29 height 12
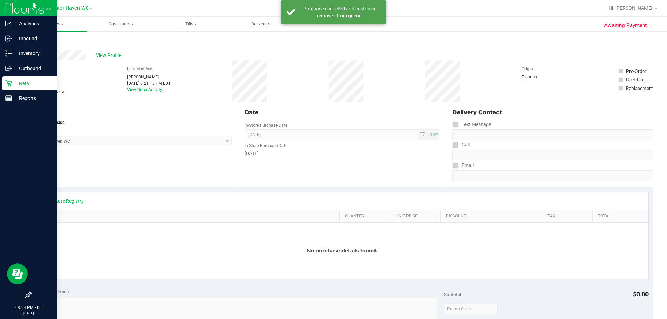
click at [15, 84] on p "Retail" at bounding box center [33, 83] width 42 height 8
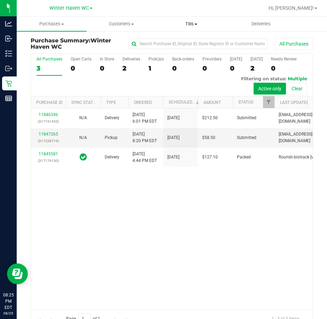
click at [190, 24] on span "Tills" at bounding box center [190, 24] width 69 height 6
click at [178, 40] on span "Manage tills" at bounding box center [179, 42] width 47 height 6
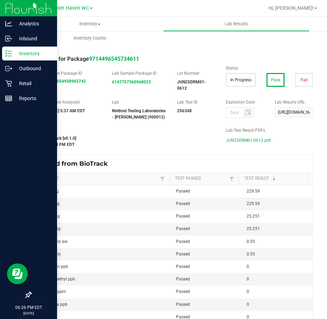
click at [14, 54] on p "Inventory" at bounding box center [33, 53] width 42 height 8
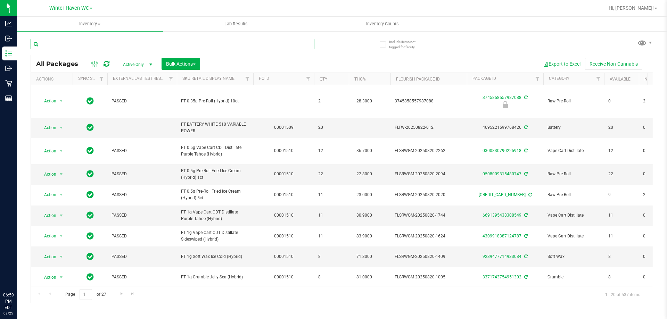
click at [119, 42] on input "text" at bounding box center [173, 44] width 284 height 10
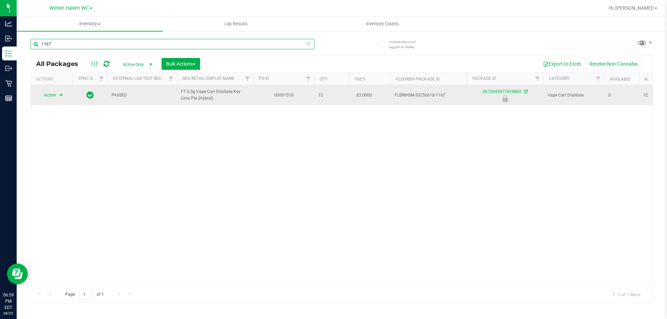
type input "1167"
click at [60, 91] on span "select" at bounding box center [61, 95] width 9 height 10
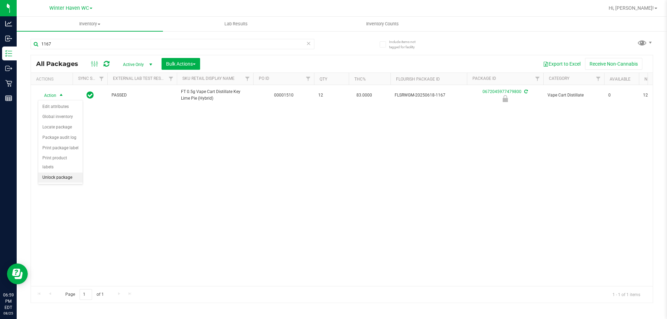
click at [56, 173] on li "Unlock package" at bounding box center [60, 178] width 44 height 10
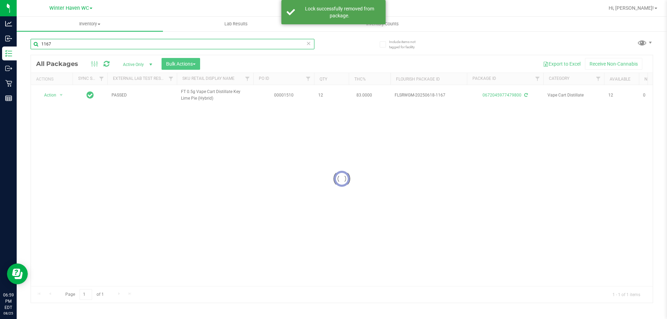
drag, startPoint x: 68, startPoint y: 45, endPoint x: 69, endPoint y: 38, distance: 6.6
click at [0, 45] on div "Analytics Inbound Inventory Outbound Retail Reports 06:59 PM EDT 08/25/2025 08/…" at bounding box center [333, 159] width 667 height 319
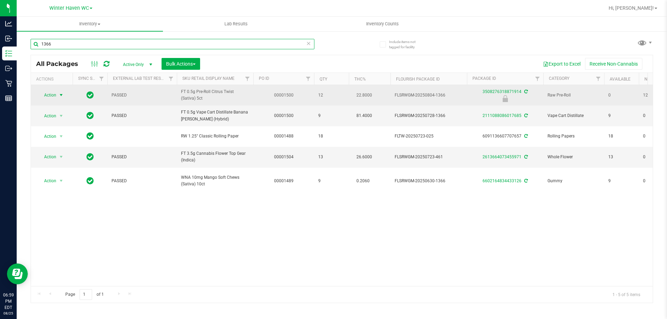
type input "1366"
click at [58, 95] on span "select" at bounding box center [61, 95] width 9 height 10
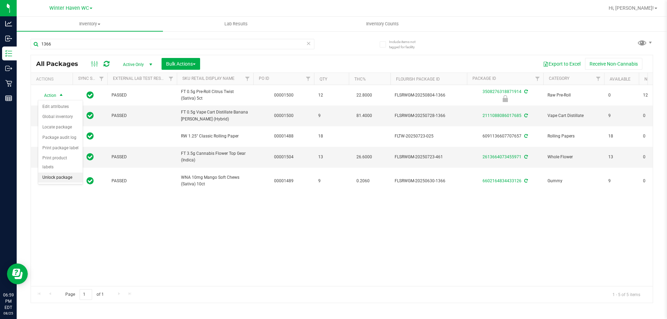
click at [72, 173] on li "Unlock package" at bounding box center [60, 178] width 44 height 10
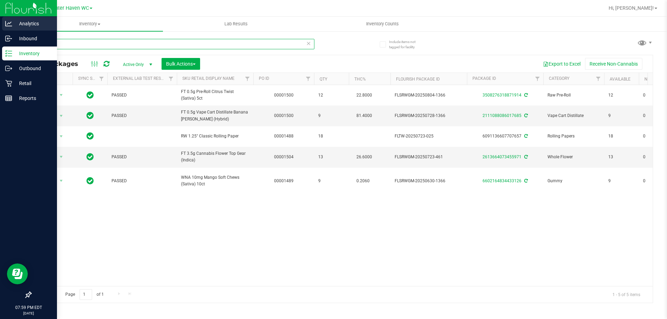
drag, startPoint x: 26, startPoint y: 44, endPoint x: 37, endPoint y: 23, distance: 23.9
click at [0, 42] on div "Analytics Inbound Inventory Outbound Retail Reports 07:59 PM EDT 08/25/2025 08/…" at bounding box center [333, 159] width 667 height 319
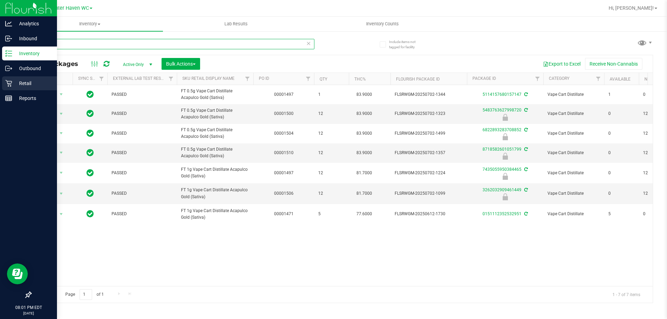
drag, startPoint x: 125, startPoint y: 46, endPoint x: 0, endPoint y: 86, distance: 131.3
click at [0, 86] on div "Analytics Inbound Inventory Outbound Retail Reports 08:01 PM EDT 08/25/2025 08/…" at bounding box center [333, 159] width 667 height 319
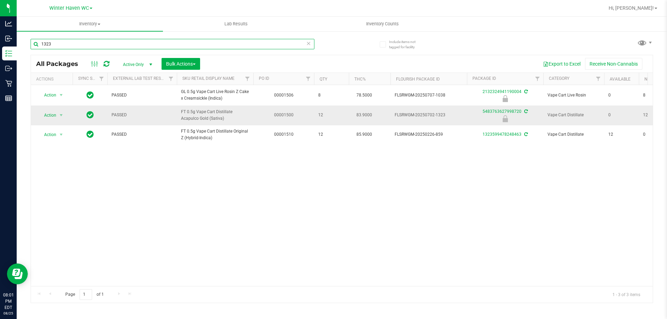
type input "1323"
click at [58, 114] on span "select" at bounding box center [61, 115] width 9 height 10
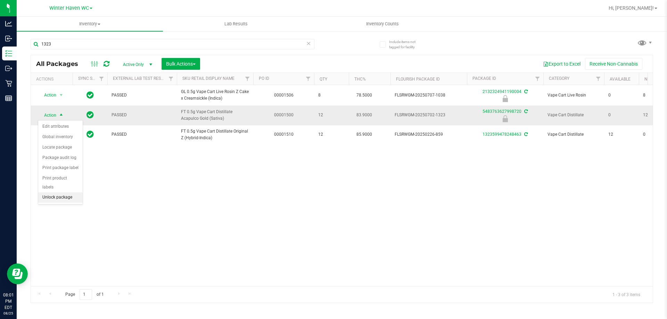
click at [61, 192] on li "Unlock package" at bounding box center [60, 197] width 44 height 10
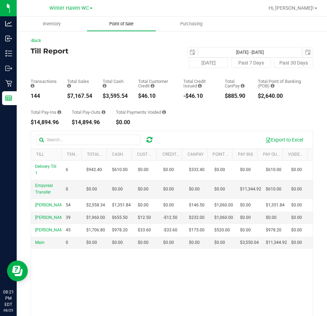
click at [128, 23] on span "Point of Sale" at bounding box center [121, 24] width 43 height 6
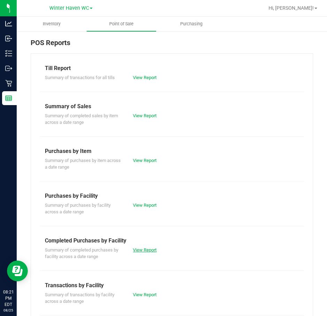
click at [137, 252] on link "View Report" at bounding box center [145, 250] width 24 height 5
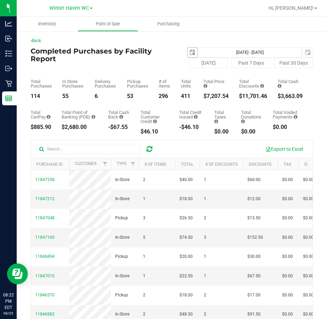
click at [190, 49] on span "select" at bounding box center [192, 53] width 10 height 10
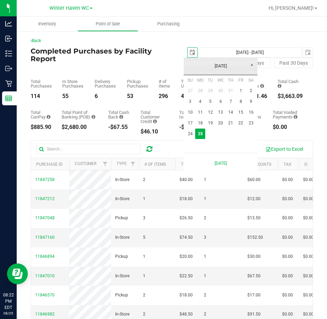
scroll to position [0, 17]
click at [235, 91] on link "31" at bounding box center [230, 90] width 10 height 11
type input "[DATE]"
type input "[DATE] - [DATE]"
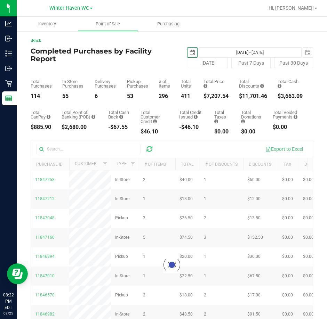
click at [187, 50] on span "select" at bounding box center [192, 53] width 10 height 10
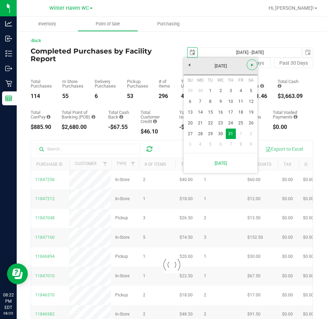
click at [252, 65] on span "Next" at bounding box center [252, 65] width 6 height 6
click at [238, 90] on link "1" at bounding box center [241, 90] width 10 height 11
type input "2025-08-01"
type input "Aug 1, 2025 - Aug 25, 2025"
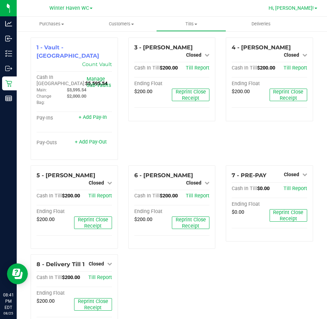
click at [308, 9] on span "Hi, [PERSON_NAME]!" at bounding box center [290, 8] width 45 height 6
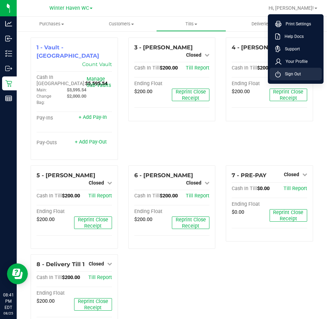
click at [294, 69] on li "Sign Out" at bounding box center [295, 74] width 52 height 13
